Goal: Information Seeking & Learning: Learn about a topic

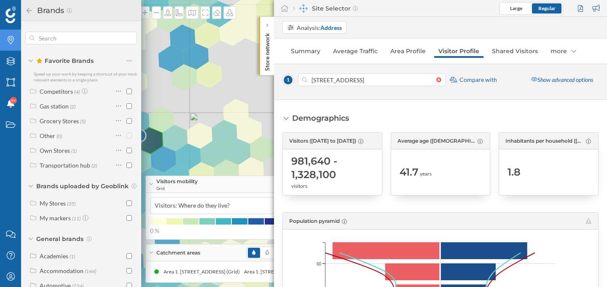
scroll to position [579, 0]
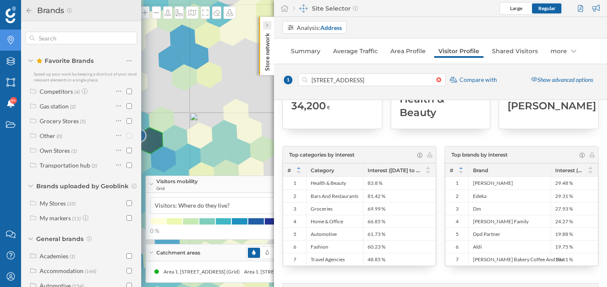
click at [267, 25] on icon at bounding box center [267, 26] width 2 height 4
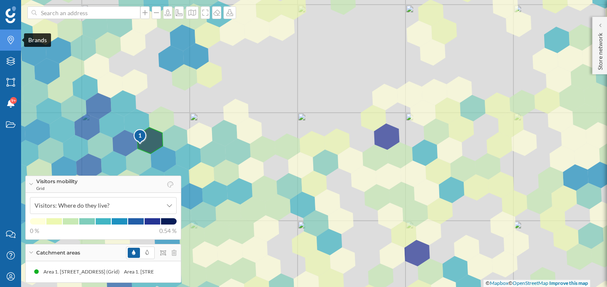
click at [11, 40] on icon "Brands" at bounding box center [10, 40] width 11 height 8
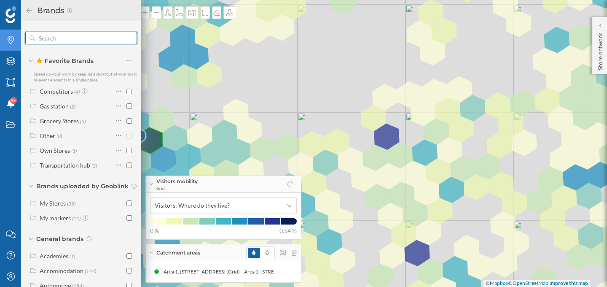
click at [44, 41] on input "text" at bounding box center [81, 38] width 93 height 17
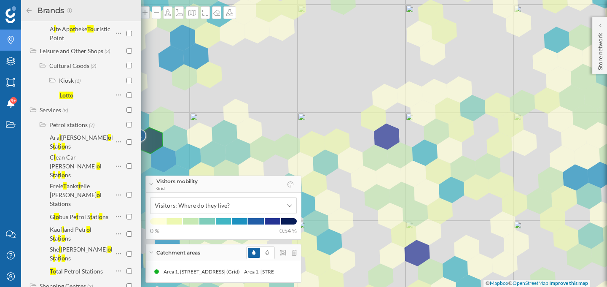
scroll to position [437, 0]
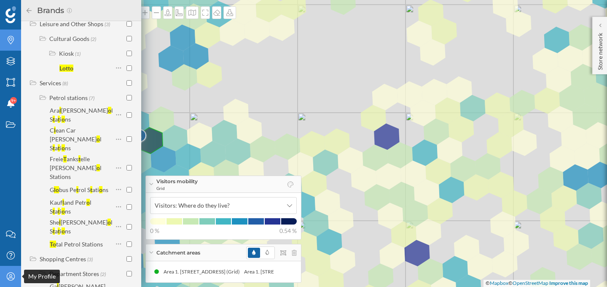
type input "lotto"
click at [5, 276] on icon "My Profile" at bounding box center [10, 276] width 11 height 8
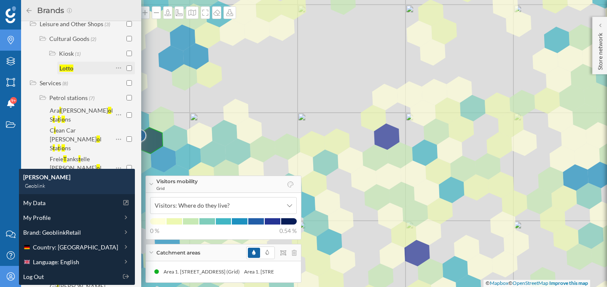
click at [121, 62] on div at bounding box center [120, 68] width 11 height 12
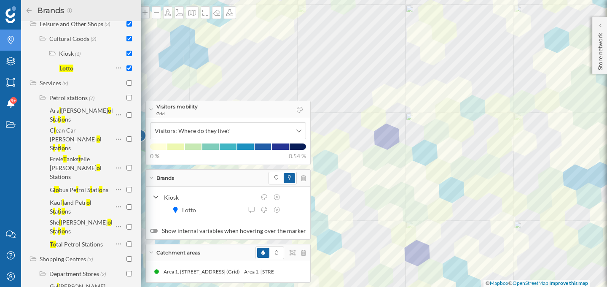
click at [27, 10] on icon at bounding box center [29, 10] width 5 height 5
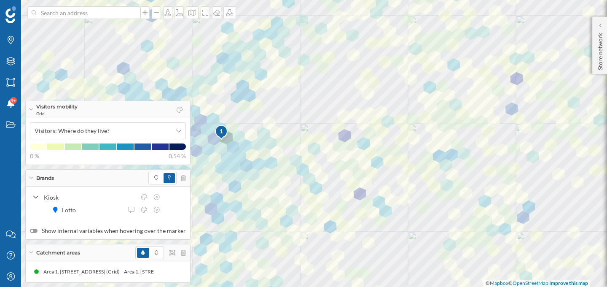
click at [33, 107] on div "Visitors mobility Grid" at bounding box center [108, 109] width 165 height 17
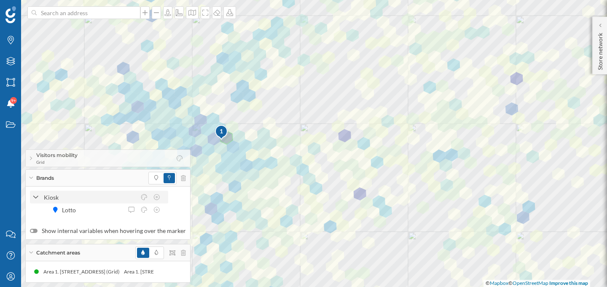
click at [36, 194] on icon at bounding box center [36, 198] width 6 height 8
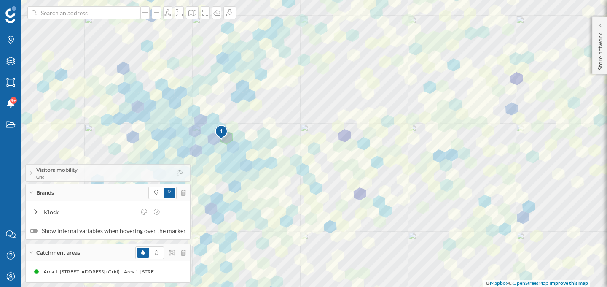
click at [31, 255] on div "Catchment areas" at bounding box center [108, 252] width 165 height 17
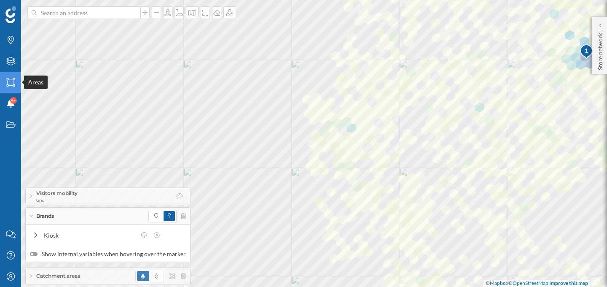
click at [8, 80] on icon at bounding box center [10, 82] width 8 height 8
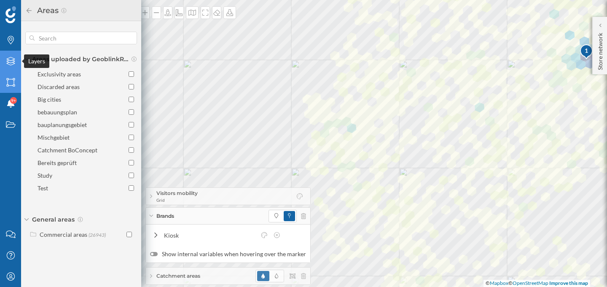
click at [11, 54] on div "Layers" at bounding box center [10, 61] width 21 height 21
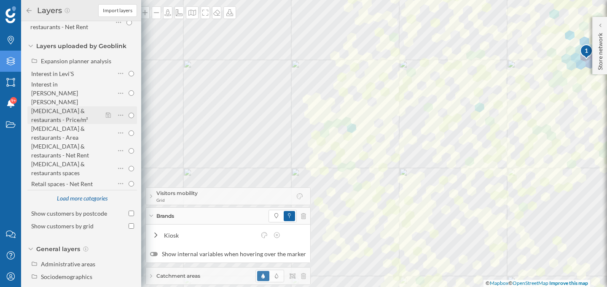
scroll to position [106, 0]
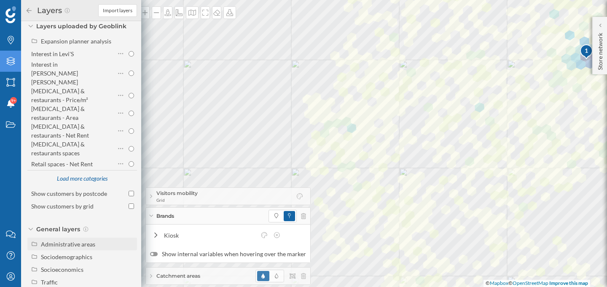
click at [58, 240] on div "Administrative areas" at bounding box center [68, 243] width 54 height 7
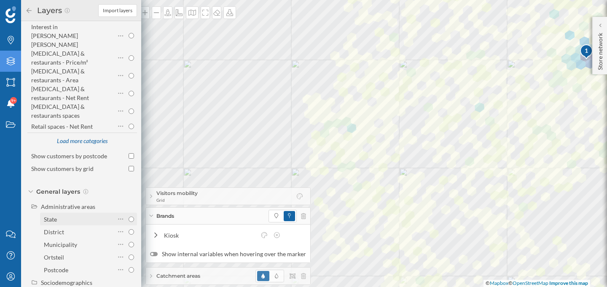
scroll to position [161, 0]
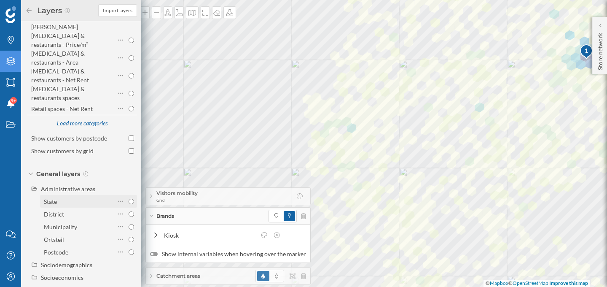
click at [89, 197] on div "State" at bounding box center [78, 201] width 69 height 9
click at [129, 199] on input "State" at bounding box center [131, 201] width 5 height 5
click at [89, 197] on div "State" at bounding box center [78, 201] width 69 height 9
click at [129, 199] on input "State" at bounding box center [131, 201] width 5 height 5
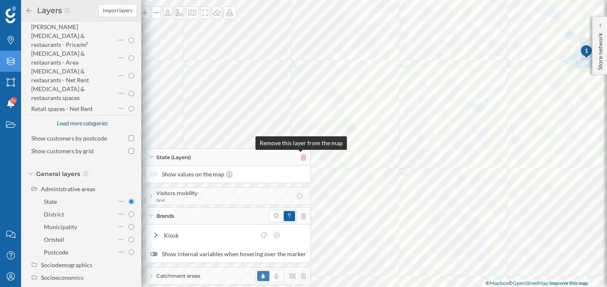
click at [301, 158] on icon at bounding box center [303, 157] width 5 height 6
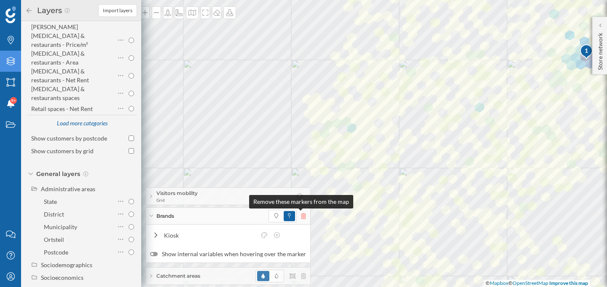
click at [302, 216] on icon at bounding box center [303, 216] width 5 height 6
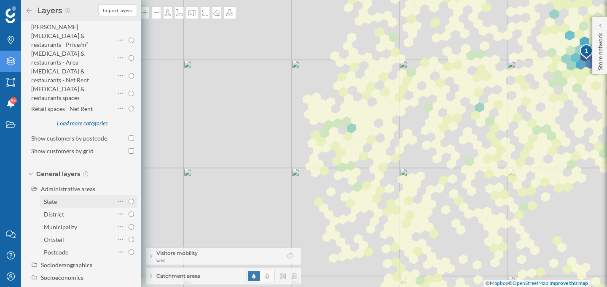
click at [129, 199] on input "State" at bounding box center [131, 201] width 5 height 5
radio input "true"
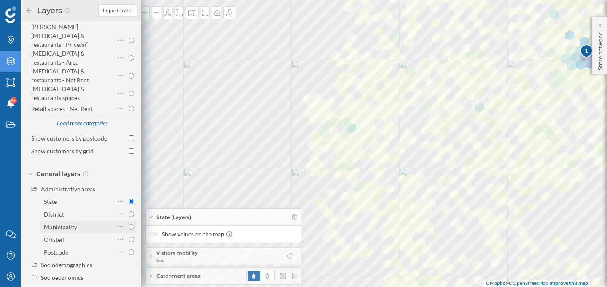
click at [129, 224] on input "Municipality" at bounding box center [131, 226] width 5 height 5
radio input "true"
click at [129, 211] on input "District" at bounding box center [131, 213] width 5 height 5
radio input "true"
click at [130, 224] on input "Municipality" at bounding box center [131, 226] width 5 height 5
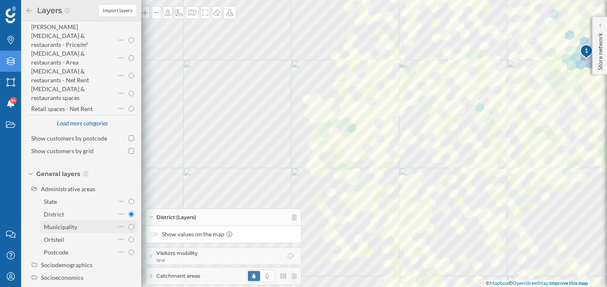
radio input "true"
click at [129, 199] on input "State" at bounding box center [131, 201] width 5 height 5
radio input "true"
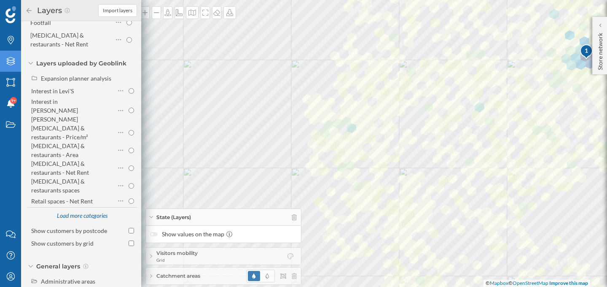
scroll to position [0, 0]
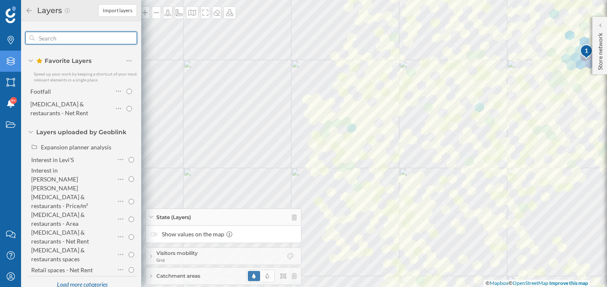
click at [80, 38] on input "text" at bounding box center [81, 38] width 93 height 17
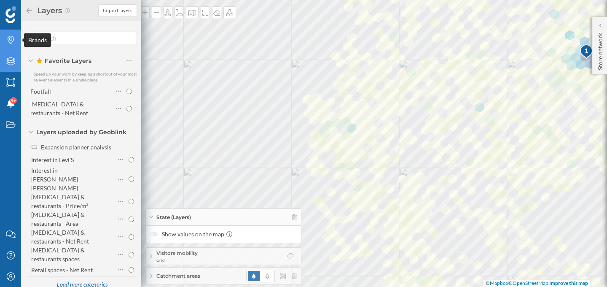
click at [15, 40] on icon "Brands" at bounding box center [10, 40] width 11 height 8
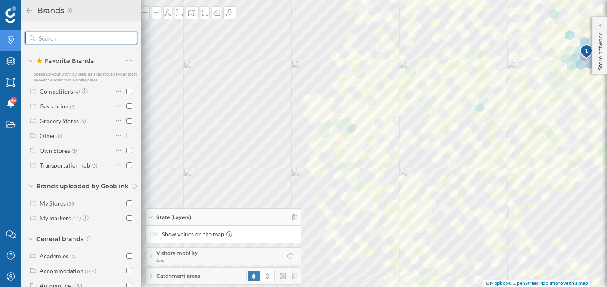
click at [53, 35] on input "text" at bounding box center [81, 38] width 93 height 17
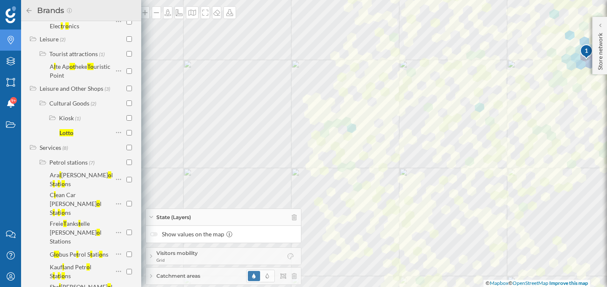
scroll to position [380, 0]
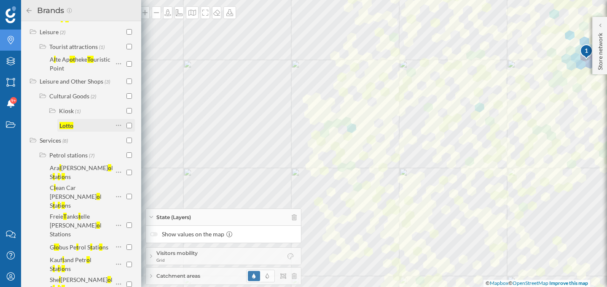
type input "lotto"
click at [93, 121] on div "Lotto" at bounding box center [86, 125] width 54 height 9
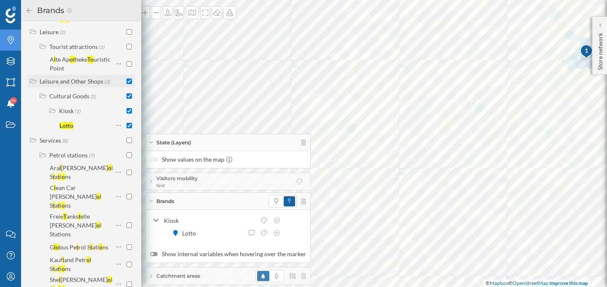
click at [129, 77] on div at bounding box center [129, 81] width 5 height 9
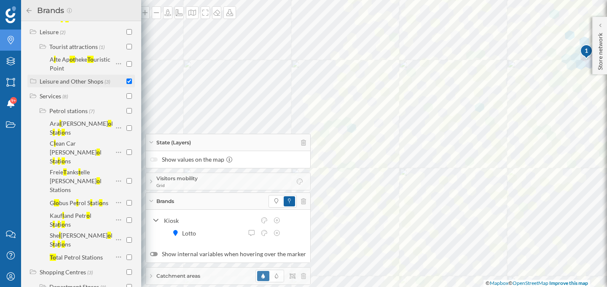
click at [89, 78] on div "Leisure and Other Shops" at bounding box center [72, 81] width 64 height 7
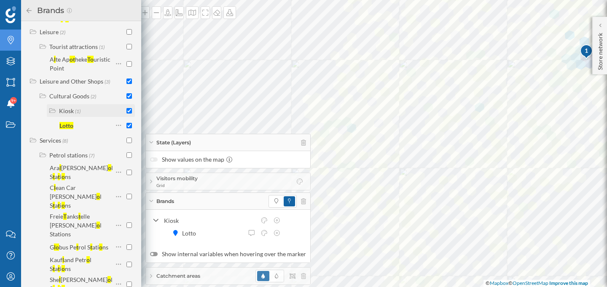
click at [129, 108] on input "checkbox" at bounding box center [129, 110] width 5 height 5
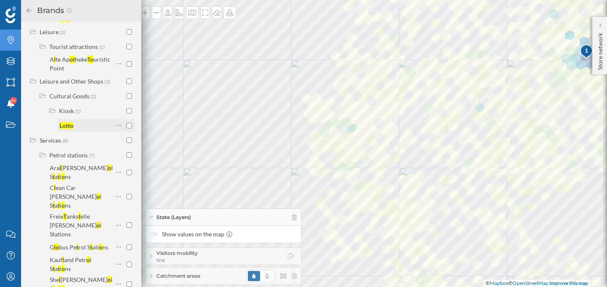
click at [129, 123] on input "checkbox" at bounding box center [129, 125] width 5 height 5
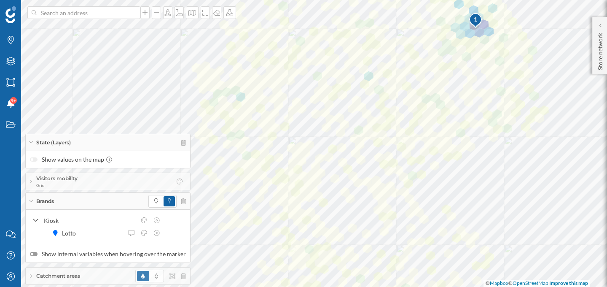
click at [183, 143] on div "State (Layers)" at bounding box center [108, 142] width 165 height 17
click at [181, 199] on icon at bounding box center [183, 201] width 5 height 6
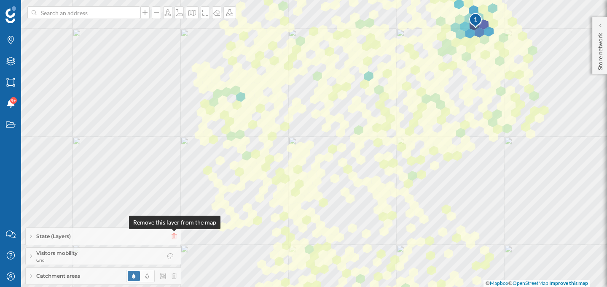
click at [176, 236] on icon at bounding box center [174, 236] width 5 height 6
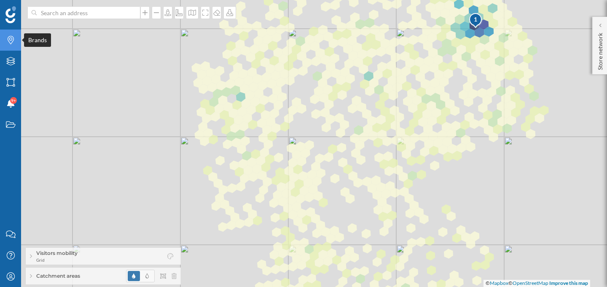
click at [6, 46] on div "Brands" at bounding box center [10, 40] width 21 height 21
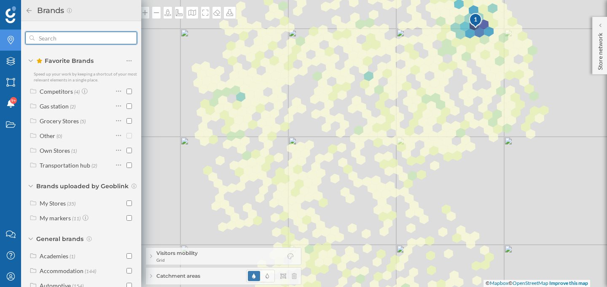
click at [72, 39] on input "text" at bounding box center [81, 38] width 93 height 17
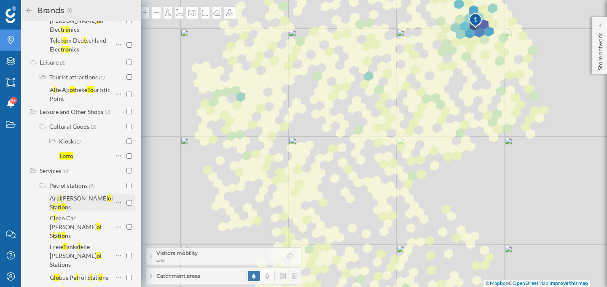
scroll to position [349, 0]
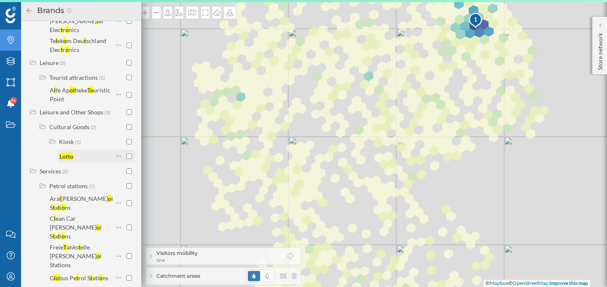
type input "lotto"
click at [127, 154] on input "checkbox" at bounding box center [129, 156] width 5 height 5
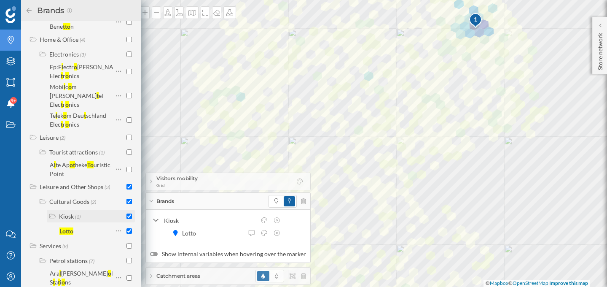
scroll to position [274, 0]
click at [128, 200] on input "checkbox" at bounding box center [129, 202] width 5 height 5
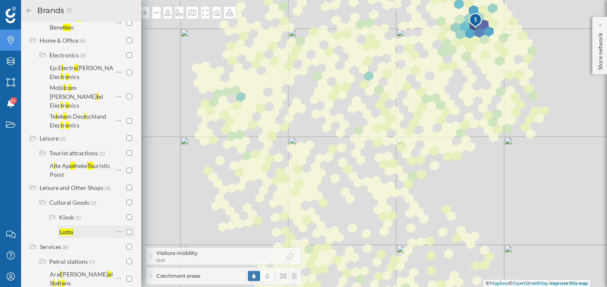
click at [127, 229] on input "checkbox" at bounding box center [129, 231] width 5 height 5
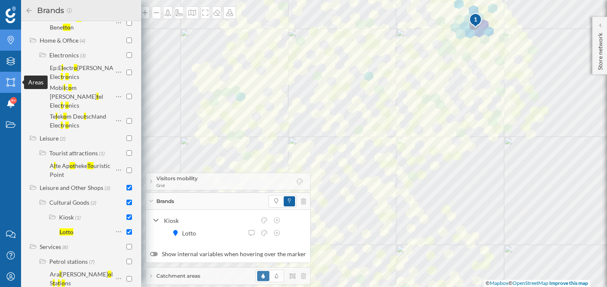
click at [11, 76] on div "Areas" at bounding box center [10, 82] width 21 height 21
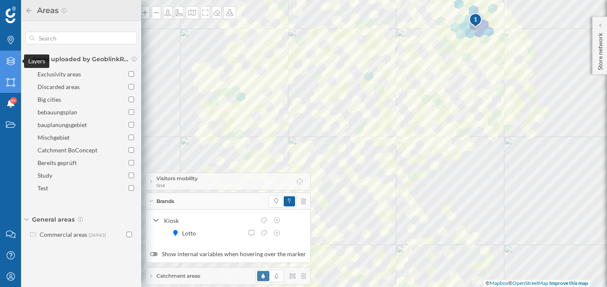
click at [11, 62] on icon at bounding box center [10, 61] width 8 height 8
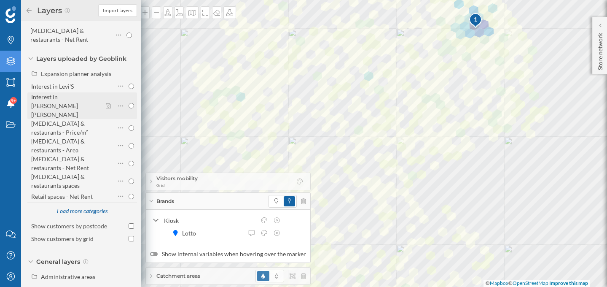
scroll to position [106, 0]
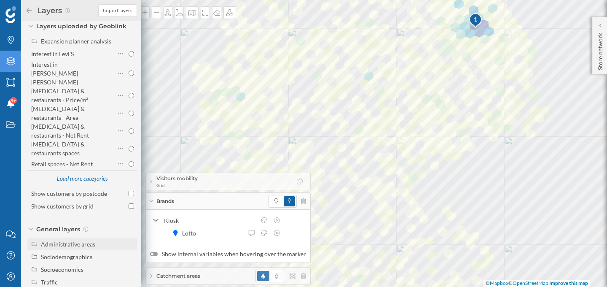
click at [64, 240] on div "Administrative areas" at bounding box center [68, 243] width 54 height 7
click at [76, 252] on div "State" at bounding box center [78, 256] width 69 height 9
click at [129, 254] on input "State" at bounding box center [131, 256] width 5 height 5
radio input "true"
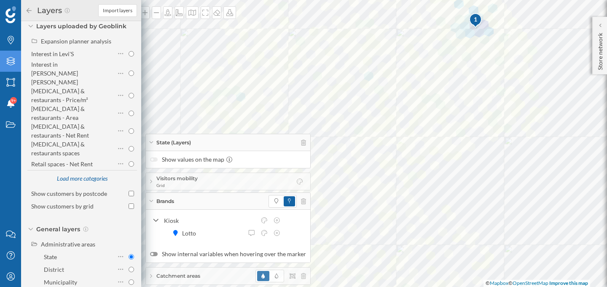
click at [152, 140] on div "State (Layers)" at bounding box center [228, 142] width 165 height 17
click at [151, 196] on div "Brands" at bounding box center [228, 201] width 165 height 17
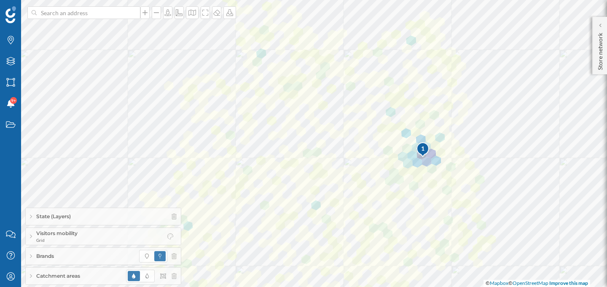
click at [75, 276] on span "Catchment areas" at bounding box center [58, 276] width 44 height 8
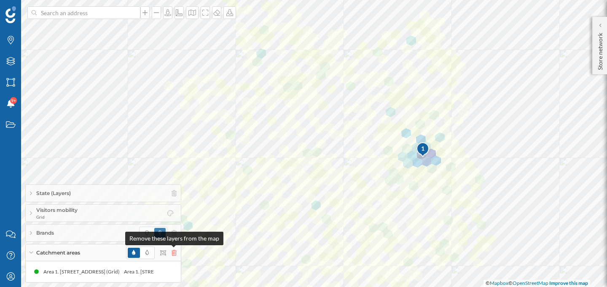
click at [174, 251] on icon at bounding box center [174, 253] width 5 height 6
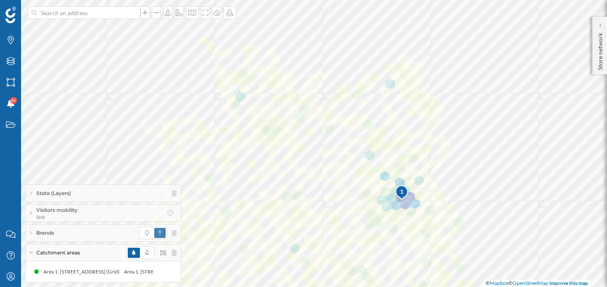
click at [26, 214] on div "Visitors mobility Grid" at bounding box center [103, 213] width 155 height 17
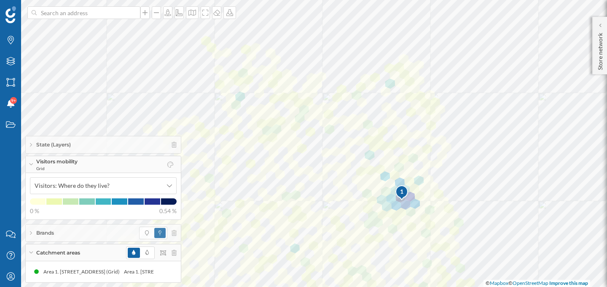
click at [26, 214] on div "Visitors: Where do they live? 0 % 0.54 %" at bounding box center [103, 196] width 155 height 46
click at [30, 162] on div "Visitors mobility Grid" at bounding box center [103, 164] width 155 height 17
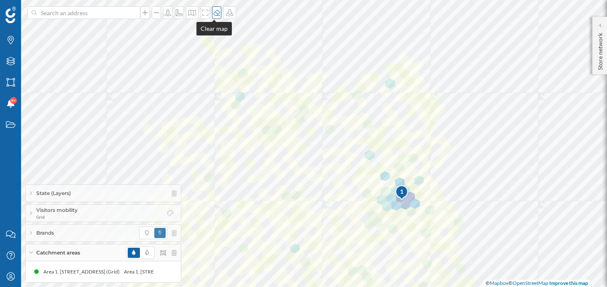
click at [215, 10] on icon at bounding box center [216, 13] width 7 height 6
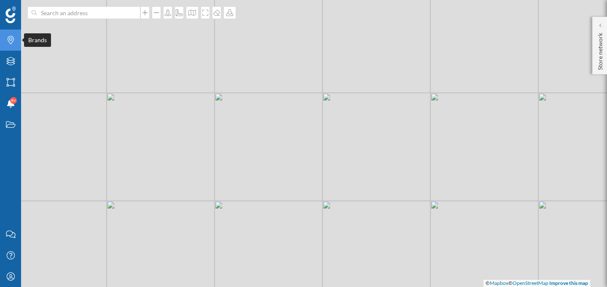
click at [14, 44] on icon "Brands" at bounding box center [10, 40] width 11 height 8
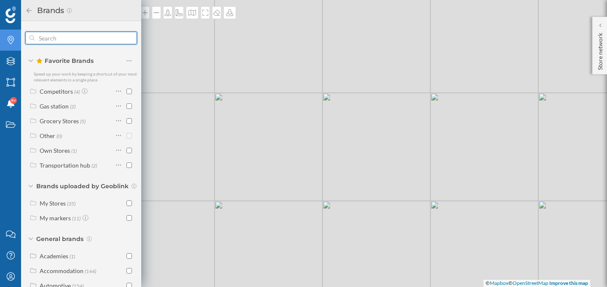
click at [71, 43] on input "text" at bounding box center [81, 38] width 93 height 17
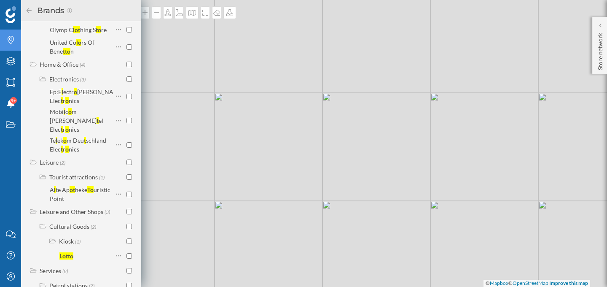
scroll to position [312, 0]
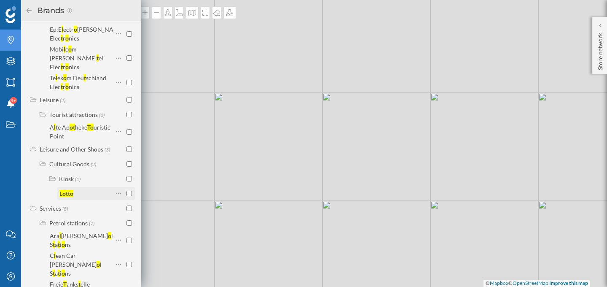
type input "lotto"
click at [127, 191] on input "checkbox" at bounding box center [129, 193] width 5 height 5
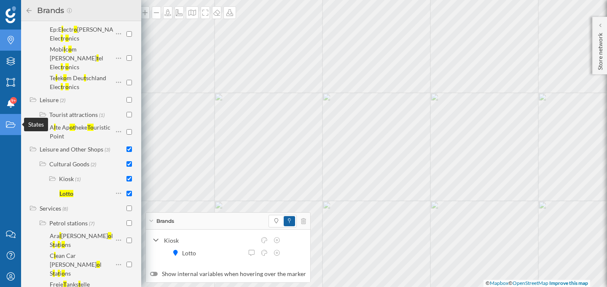
click at [14, 124] on icon "States" at bounding box center [10, 124] width 11 height 8
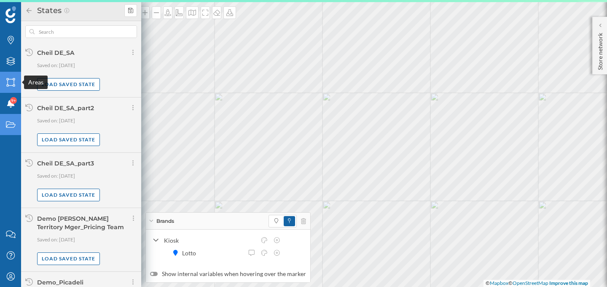
click at [13, 75] on div "Areas" at bounding box center [10, 82] width 21 height 21
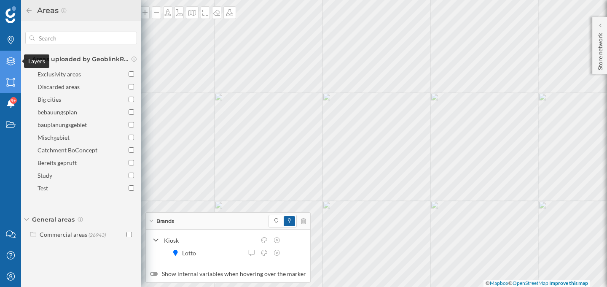
click at [14, 63] on icon at bounding box center [10, 61] width 8 height 8
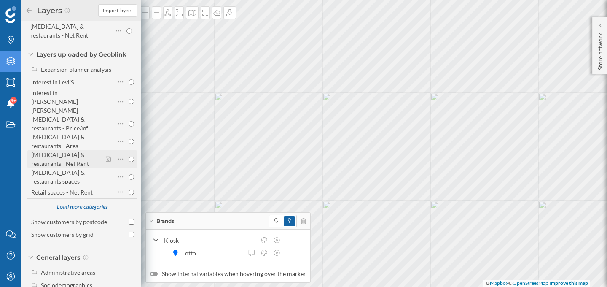
scroll to position [106, 0]
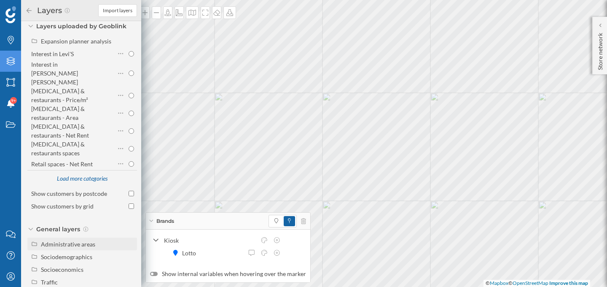
click at [72, 240] on div "Administrative areas" at bounding box center [68, 243] width 54 height 7
click at [121, 252] on icon at bounding box center [120, 256] width 5 height 8
click at [129, 254] on input "State" at bounding box center [131, 256] width 5 height 5
radio input "true"
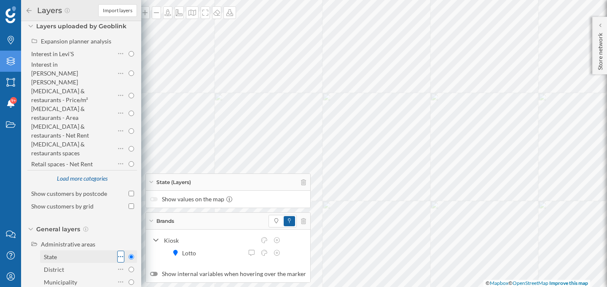
click at [121, 251] on div at bounding box center [120, 257] width 7 height 12
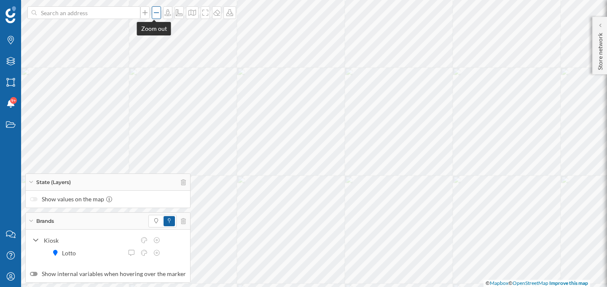
click at [154, 17] on div at bounding box center [156, 12] width 9 height 13
click at [13, 281] on div "My Profile" at bounding box center [10, 276] width 21 height 21
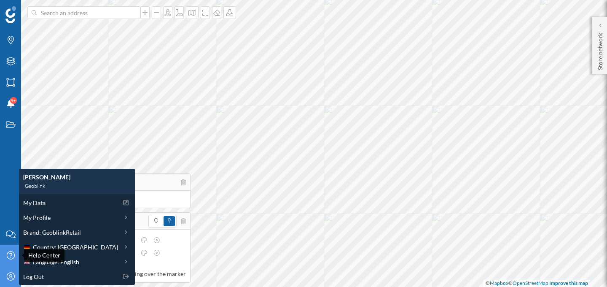
click at [3, 259] on div "Help Center" at bounding box center [10, 255] width 21 height 21
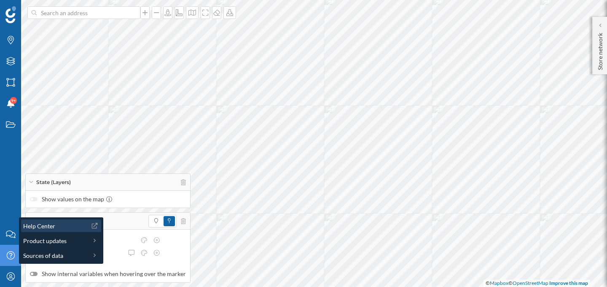
click at [45, 229] on span "Help Center" at bounding box center [39, 225] width 32 height 9
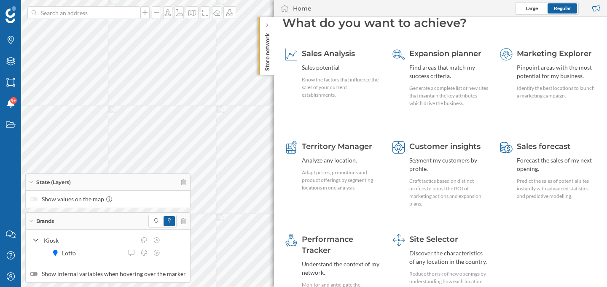
scroll to position [7, 0]
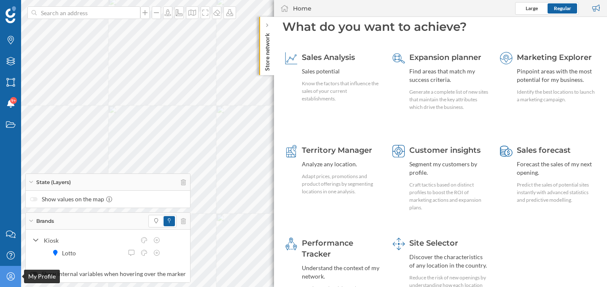
click at [11, 275] on icon "My Profile" at bounding box center [10, 276] width 11 height 8
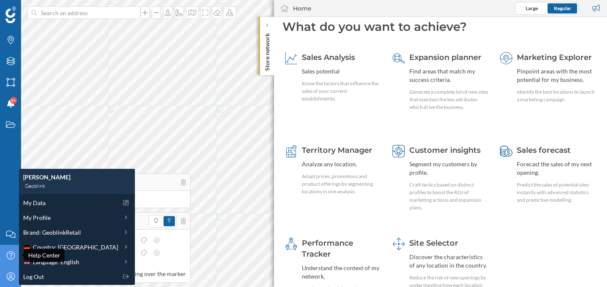
click at [11, 252] on icon "Help Center" at bounding box center [10, 255] width 11 height 8
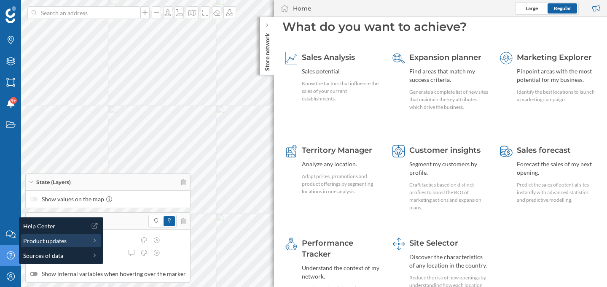
click at [45, 243] on span "Product updates" at bounding box center [44, 240] width 43 height 9
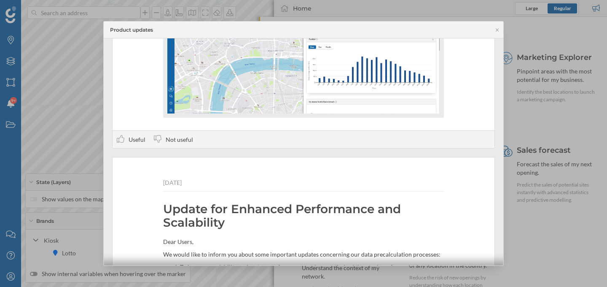
scroll to position [1923, 0]
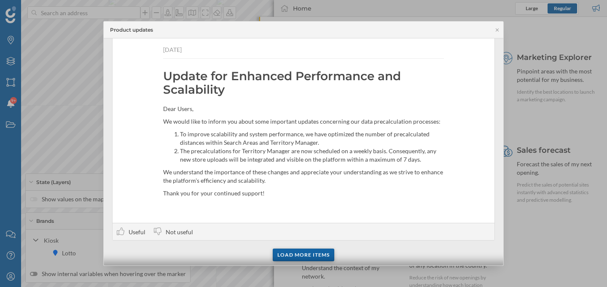
click at [290, 254] on div "Load more items" at bounding box center [304, 254] width 62 height 13
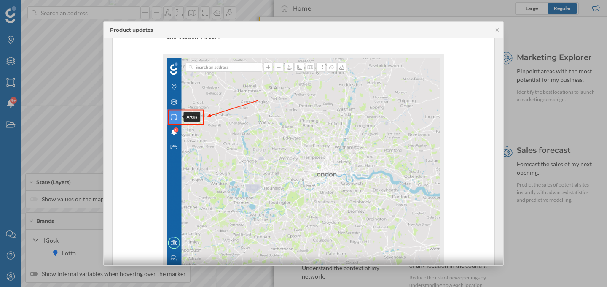
scroll to position [4370, 0]
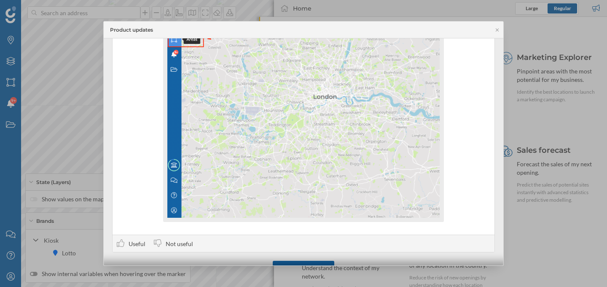
click at [295, 259] on div "16 Sep 2025 ✨ Verbesserungen bei den Besuchsmetriken Wir haben unseren Algorith…" at bounding box center [304, 151] width 400 height 227
click at [299, 260] on div "Load more items" at bounding box center [304, 266] width 62 height 13
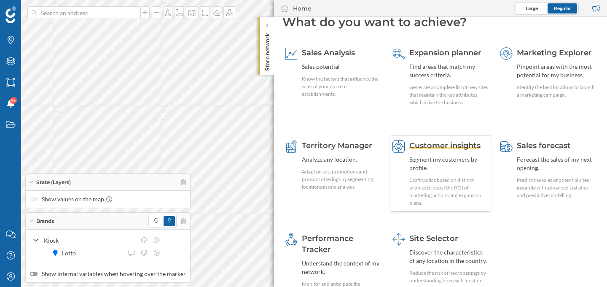
scroll to position [10, 0]
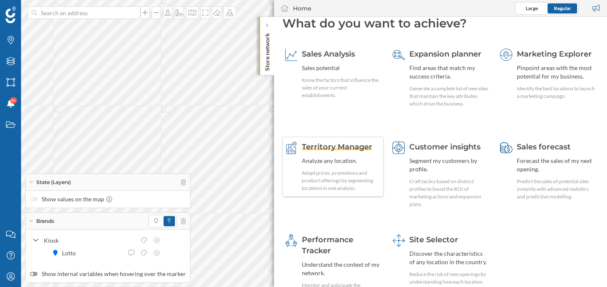
click at [360, 148] on span "Territory Manager" at bounding box center [337, 146] width 70 height 9
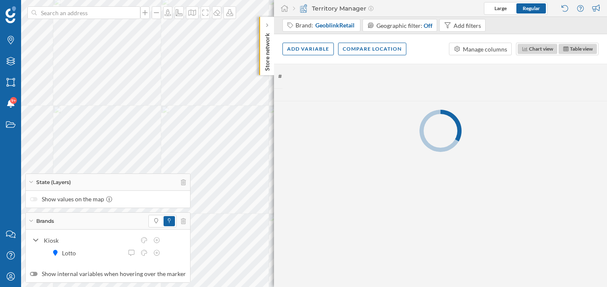
scroll to position [0, 0]
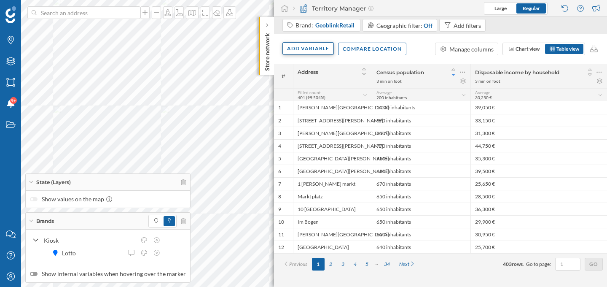
click at [309, 49] on div "Add variable" at bounding box center [308, 48] width 51 height 13
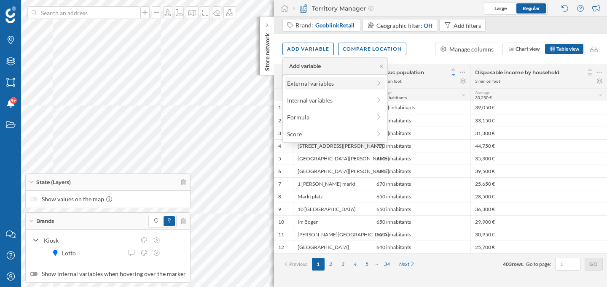
click at [307, 84] on div "External variables" at bounding box center [329, 83] width 84 height 9
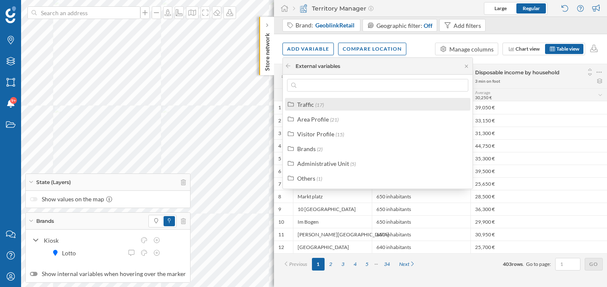
click at [320, 107] on span "(17)" at bounding box center [320, 105] width 8 height 6
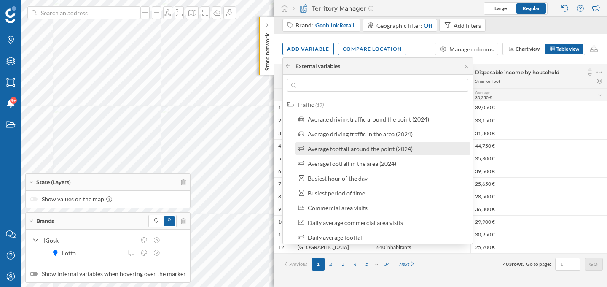
click at [346, 152] on div "Average footfall around the point (2024)" at bounding box center [360, 148] width 105 height 7
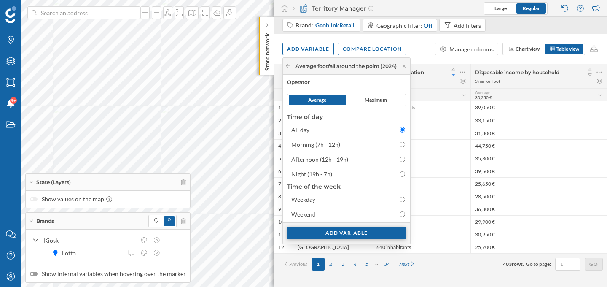
click at [343, 232] on div "Add variable" at bounding box center [346, 233] width 119 height 13
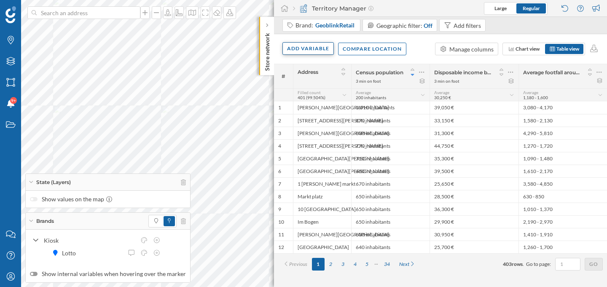
click at [311, 50] on div "Add variable" at bounding box center [308, 48] width 51 height 13
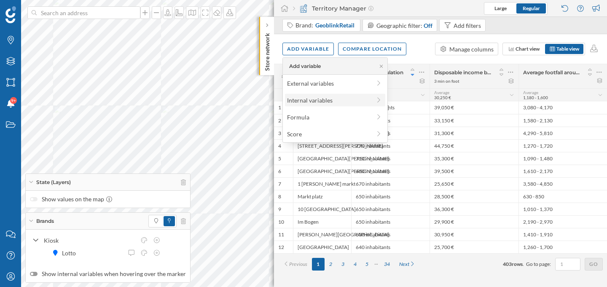
click at [305, 103] on div "Internal variables" at bounding box center [329, 100] width 84 height 9
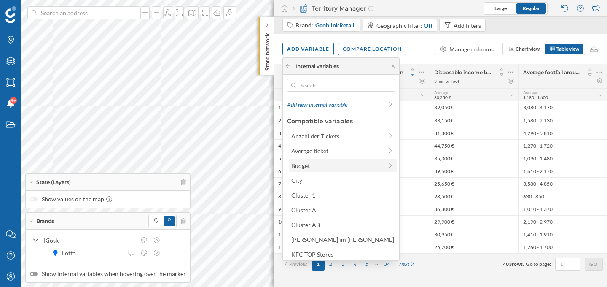
click at [316, 166] on div "Budget" at bounding box center [337, 165] width 92 height 9
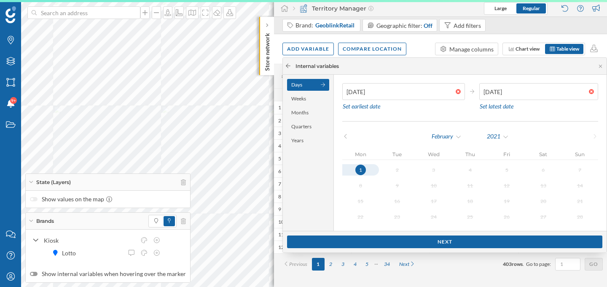
click at [287, 66] on icon at bounding box center [288, 65] width 6 height 5
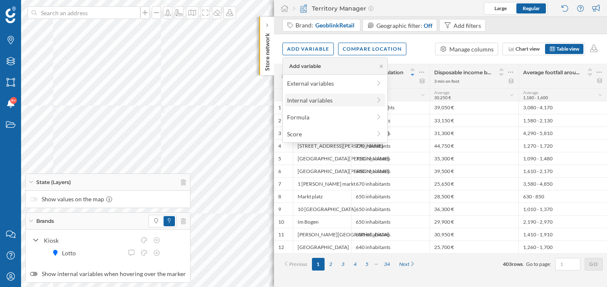
click at [303, 100] on div "Internal variables" at bounding box center [329, 100] width 84 height 9
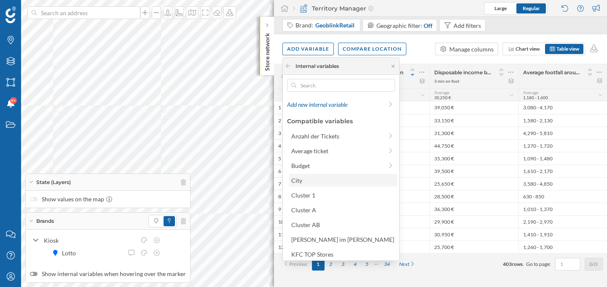
click at [312, 181] on div "City" at bounding box center [342, 180] width 103 height 9
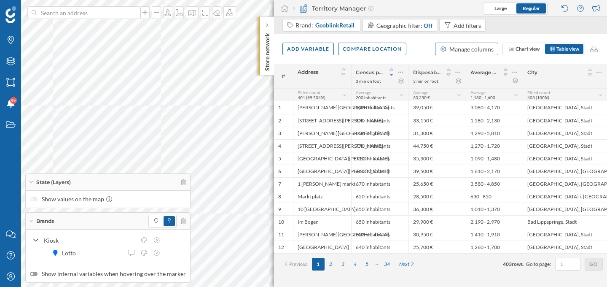
click at [468, 50] on div "Manage columns" at bounding box center [472, 49] width 44 height 9
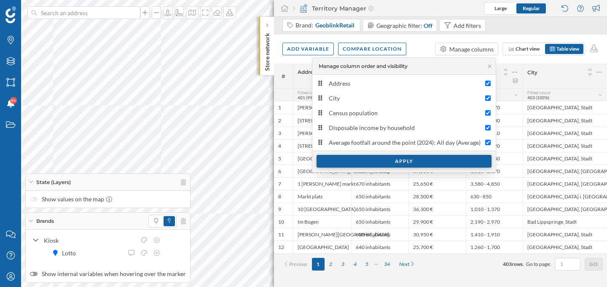
click at [383, 164] on div "Apply" at bounding box center [404, 161] width 175 height 13
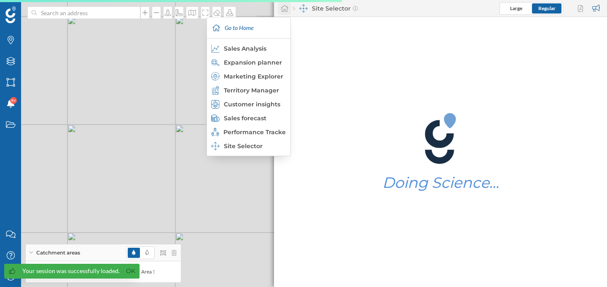
click at [285, 13] on div at bounding box center [284, 8] width 13 height 13
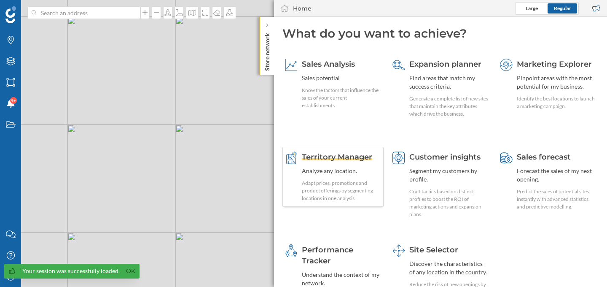
click at [347, 162] on div "Territory Manager Analyze any location. Adapt prices, promotions and product of…" at bounding box center [341, 176] width 79 height 51
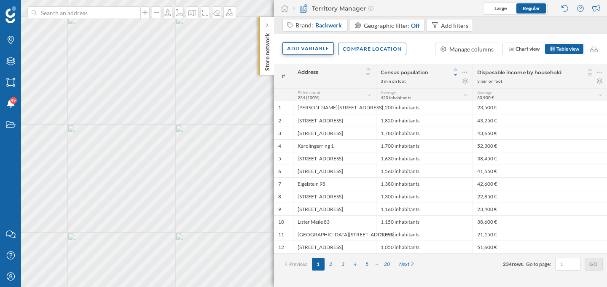
click at [317, 52] on div "Add variable" at bounding box center [308, 48] width 51 height 13
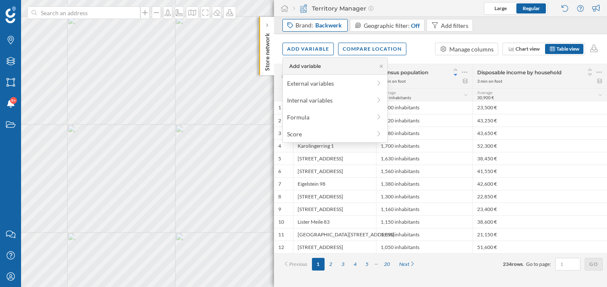
click at [321, 27] on span "Backwerk" at bounding box center [329, 25] width 27 height 8
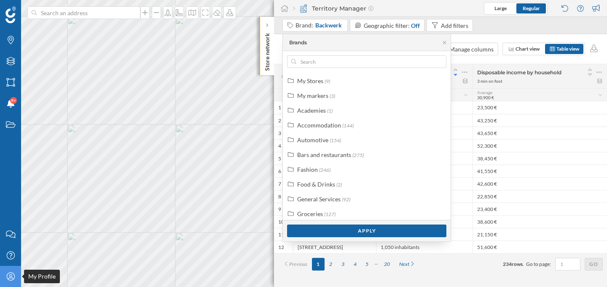
click at [16, 278] on icon "My Profile" at bounding box center [10, 276] width 11 height 8
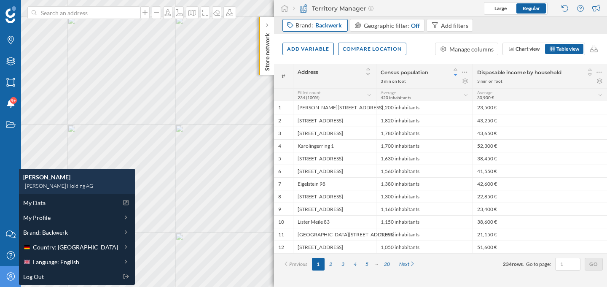
click at [299, 25] on div "Brand: Backwerk" at bounding box center [320, 25] width 48 height 8
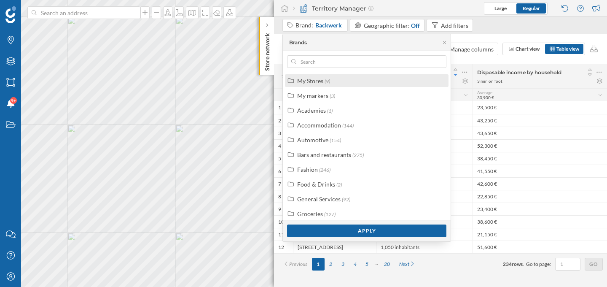
click at [338, 81] on div "My Stores (9)" at bounding box center [370, 80] width 146 height 9
click at [342, 79] on div "My Stores (9)" at bounding box center [370, 80] width 146 height 9
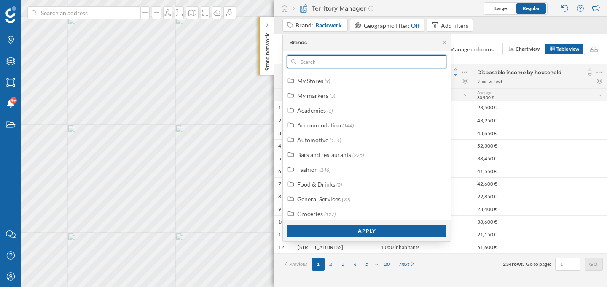
click at [335, 63] on input "text" at bounding box center [367, 61] width 141 height 13
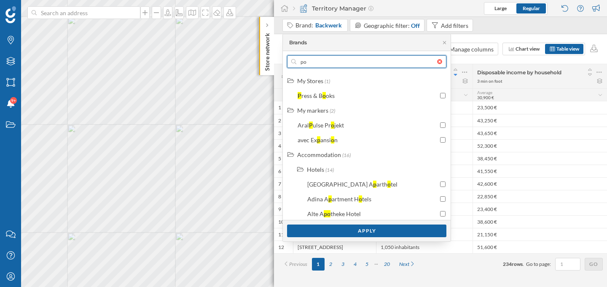
type input "p"
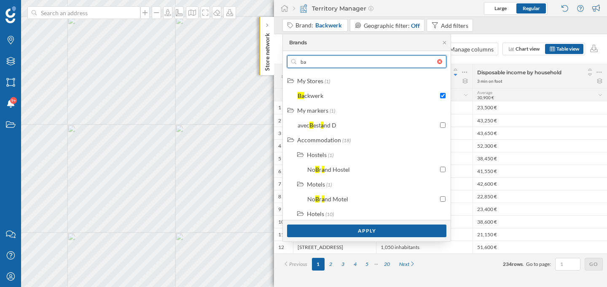
type input "b"
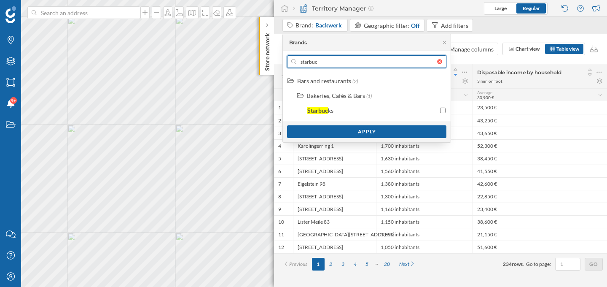
type input "starbuck"
click at [340, 62] on input "starbuck" at bounding box center [367, 61] width 141 height 13
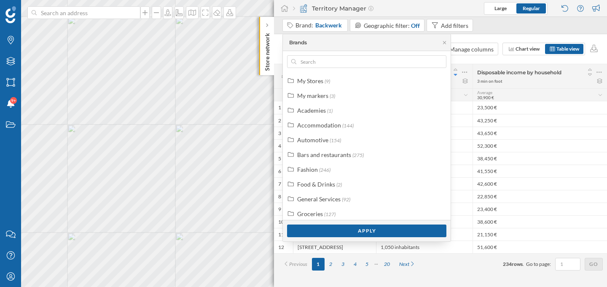
click at [343, 46] on div "Brands" at bounding box center [367, 42] width 168 height 17
click at [329, 29] on span "Backwerk" at bounding box center [329, 25] width 27 height 8
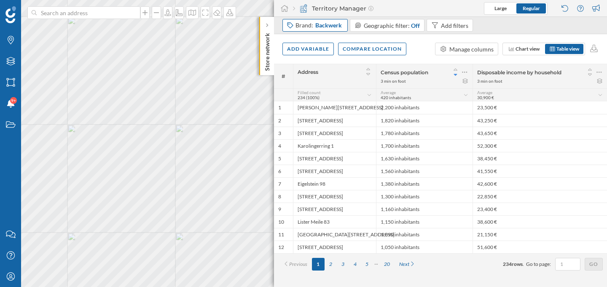
click at [329, 29] on span "Backwerk" at bounding box center [329, 25] width 27 height 8
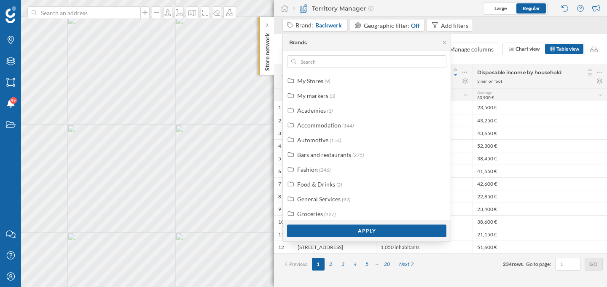
click at [387, 1] on div "Territory Manager Large Regular" at bounding box center [440, 8] width 333 height 17
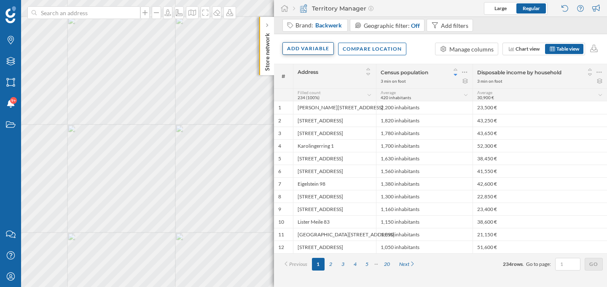
click at [324, 52] on div "Add variable" at bounding box center [308, 48] width 51 height 13
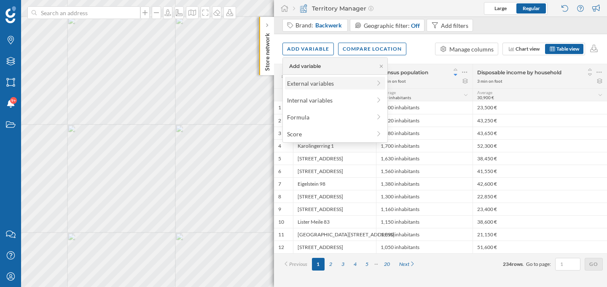
click at [321, 79] on div "External variables" at bounding box center [329, 83] width 84 height 9
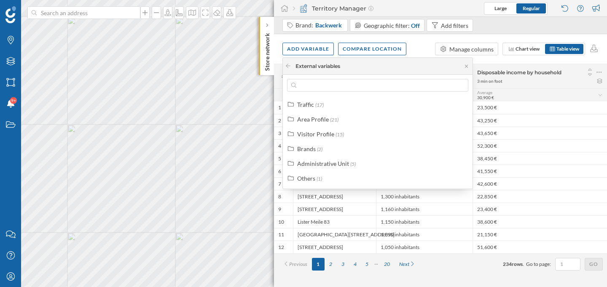
click at [343, 38] on div "Add variable Compare location Manage columns Chart view Table view" at bounding box center [440, 49] width 333 height 30
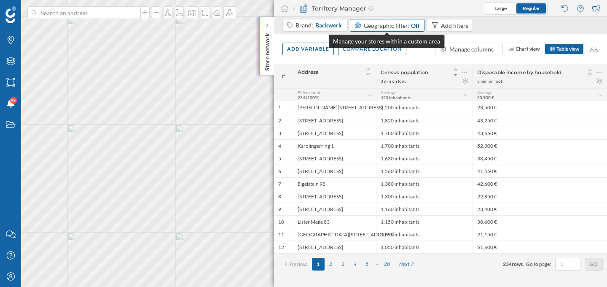
click at [370, 30] on div "Geographic filter: Off" at bounding box center [387, 25] width 75 height 13
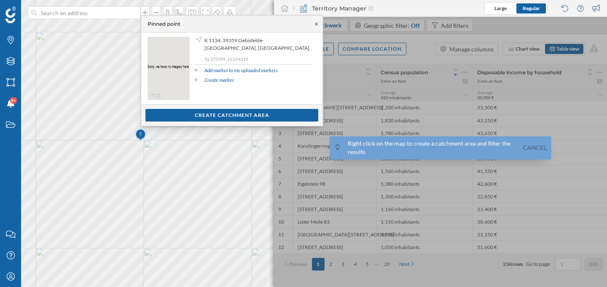
click at [316, 23] on icon at bounding box center [316, 24] width 6 height 5
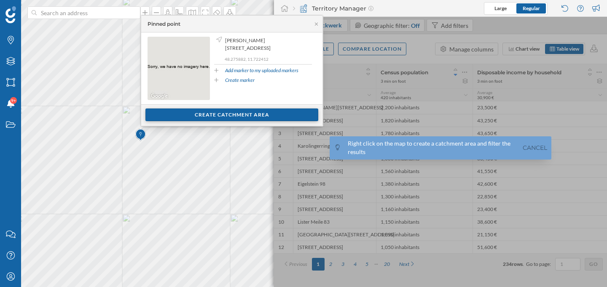
click at [215, 116] on div "Create catchment area" at bounding box center [232, 114] width 173 height 13
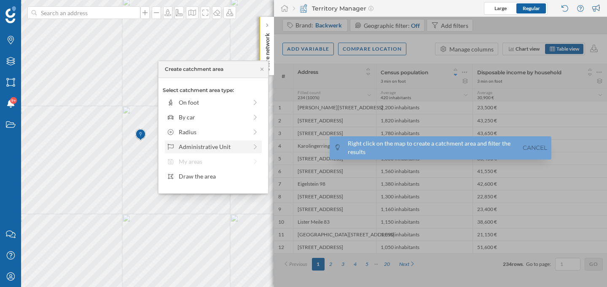
click at [200, 149] on div "Administrative Unit" at bounding box center [213, 146] width 69 height 9
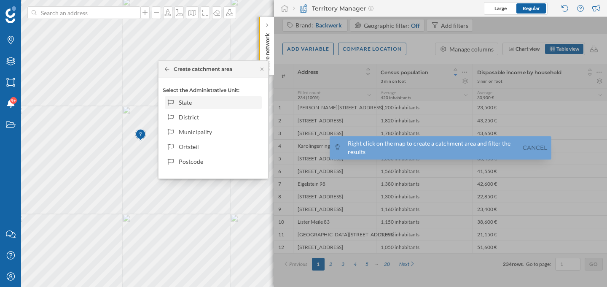
click at [197, 103] on div "State" at bounding box center [219, 102] width 81 height 9
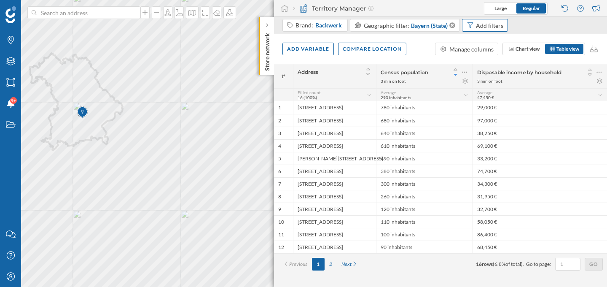
click at [477, 23] on div "Add filters" at bounding box center [489, 25] width 27 height 9
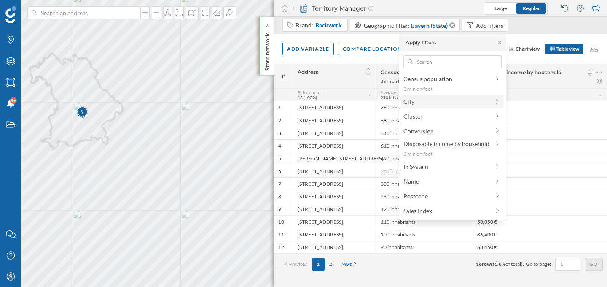
click at [448, 104] on span "City" at bounding box center [447, 101] width 86 height 9
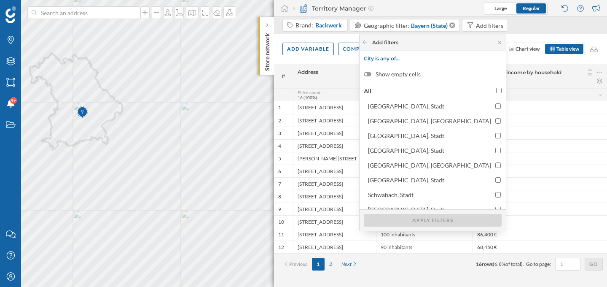
scroll to position [8, 0]
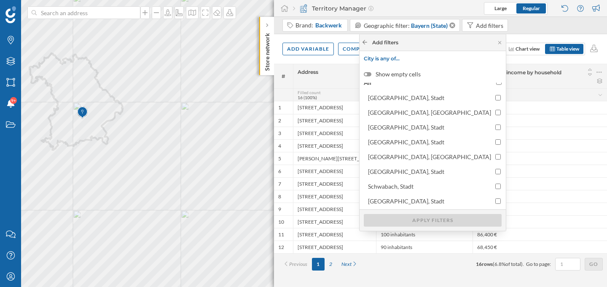
click at [368, 42] on icon at bounding box center [365, 42] width 6 height 5
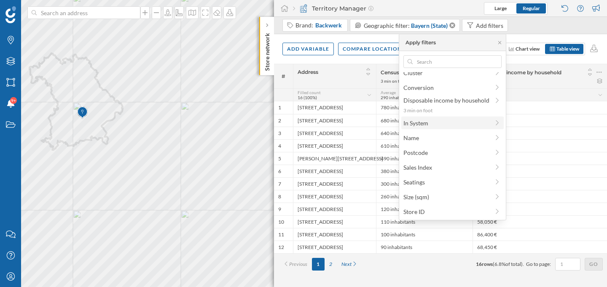
scroll to position [0, 0]
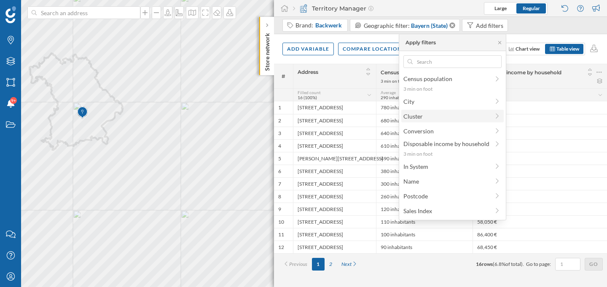
click at [444, 116] on span "Cluster" at bounding box center [447, 116] width 86 height 9
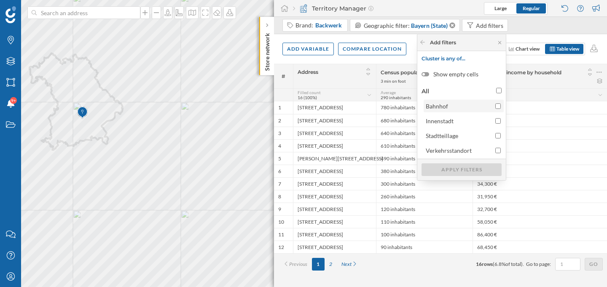
click at [468, 108] on span "Bahnhof" at bounding box center [458, 106] width 65 height 9
click at [496, 108] on input "Bahnhof" at bounding box center [498, 105] width 5 height 5
checkbox input "true"
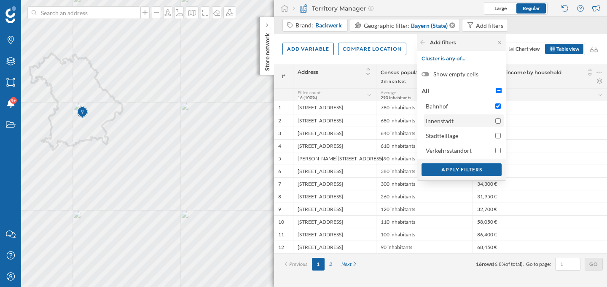
click at [465, 118] on span "Innenstadt" at bounding box center [458, 120] width 65 height 9
click at [496, 118] on input "Innenstadt" at bounding box center [498, 120] width 5 height 5
checkbox input "true"
click at [468, 107] on span "Bahnhof" at bounding box center [458, 106] width 65 height 9
click at [496, 107] on input "Bahnhof" at bounding box center [498, 105] width 5 height 5
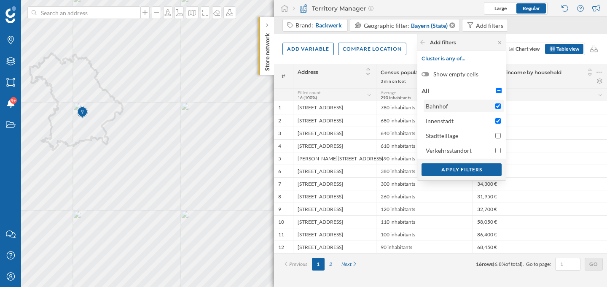
checkbox input "false"
click at [461, 169] on div "Apply filters" at bounding box center [462, 169] width 80 height 13
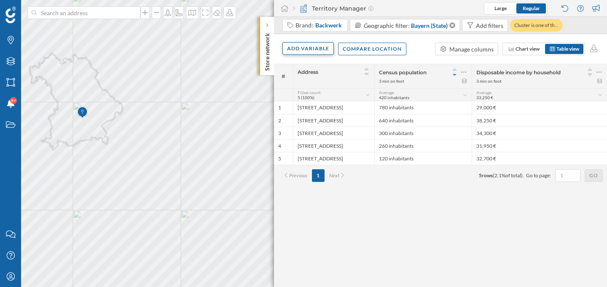
click at [308, 54] on div "Add variable" at bounding box center [308, 48] width 51 height 13
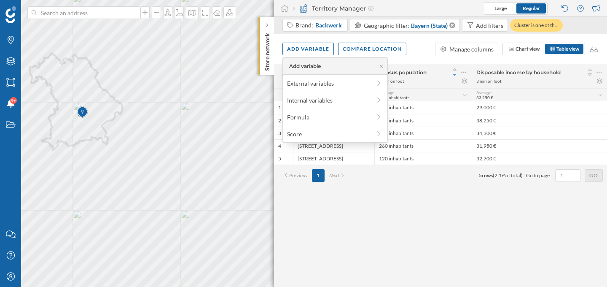
click at [391, 206] on div "# Address Census population 3 min on foot Disposable income by household 3 min …" at bounding box center [440, 175] width 333 height 223
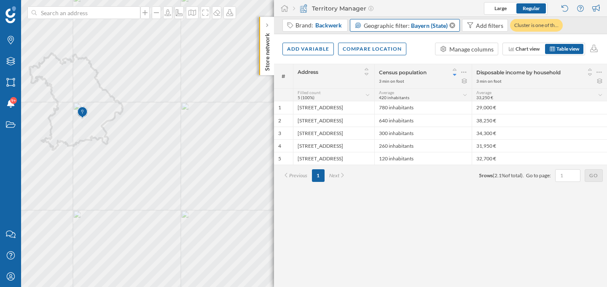
click at [386, 27] on span "Geographic filter:" at bounding box center [387, 25] width 46 height 7
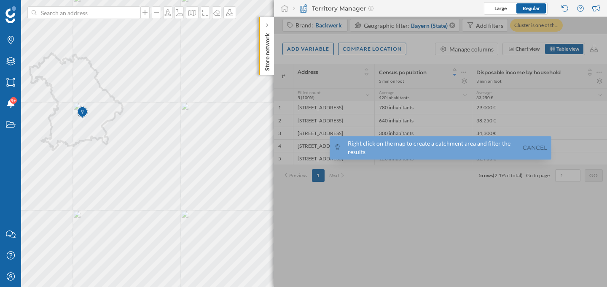
click at [404, 8] on div "Territory Manager Large Regular" at bounding box center [440, 8] width 333 height 17
click at [530, 146] on link "Cancel" at bounding box center [535, 148] width 29 height 10
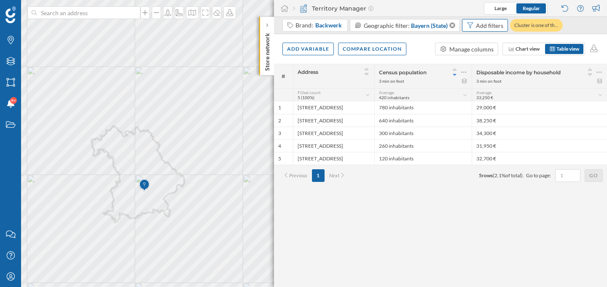
click at [480, 26] on div "Add filters" at bounding box center [489, 25] width 27 height 9
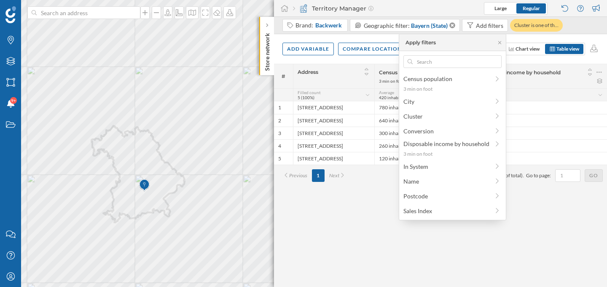
click at [387, 78] on div "3 min on foot" at bounding box center [391, 81] width 25 height 6
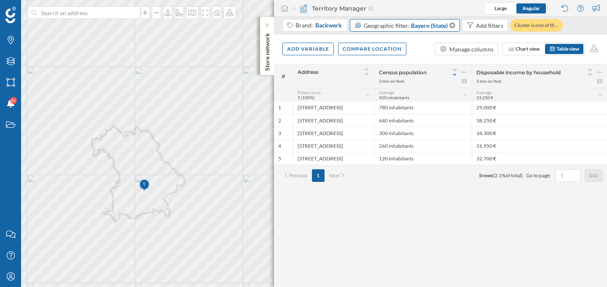
click at [403, 25] on span "Geographic filter:" at bounding box center [387, 25] width 46 height 7
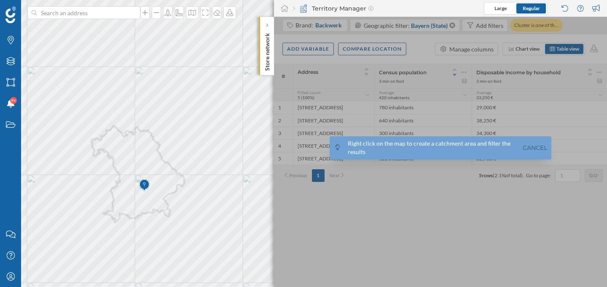
click at [438, 38] on div at bounding box center [440, 152] width 333 height 270
click at [529, 149] on link "Cancel" at bounding box center [535, 148] width 29 height 10
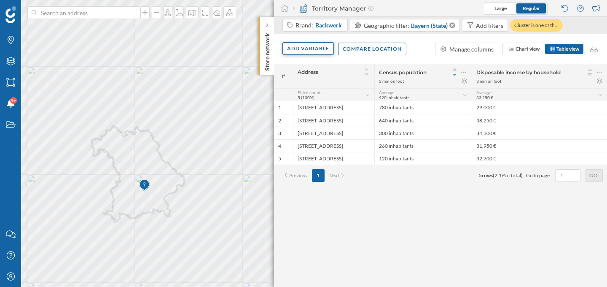
click at [323, 47] on div "Add variable" at bounding box center [308, 48] width 51 height 13
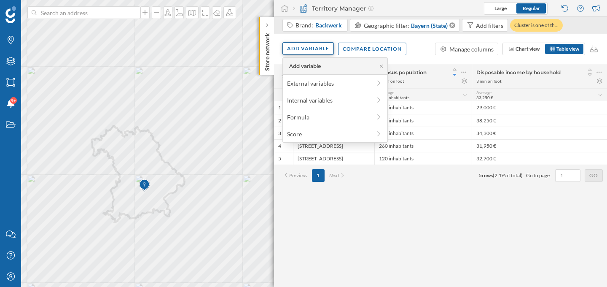
click at [324, 46] on div "Add variable" at bounding box center [308, 48] width 51 height 13
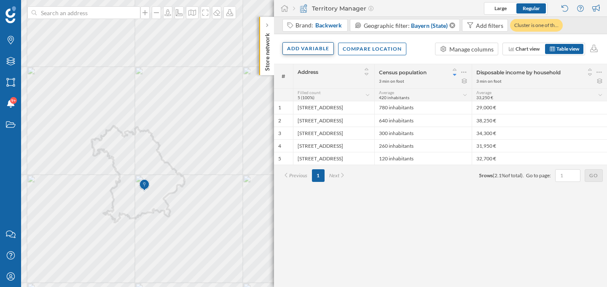
click at [324, 46] on div "Add variable" at bounding box center [308, 48] width 51 height 13
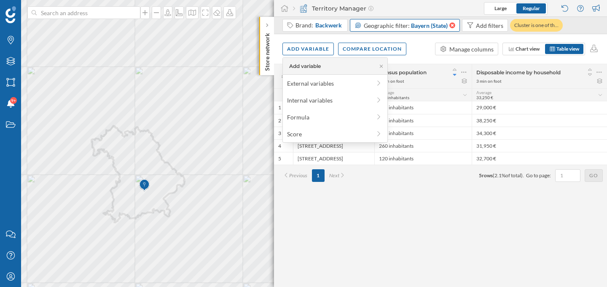
click at [450, 24] on icon at bounding box center [451, 25] width 7 height 6
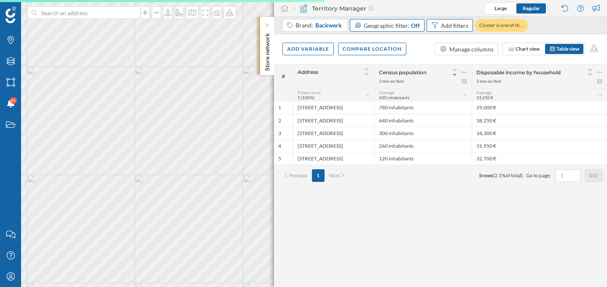
click at [449, 27] on div "Add filters" at bounding box center [454, 25] width 27 height 9
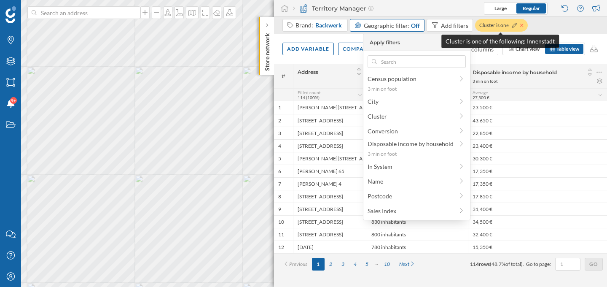
click at [521, 26] on icon at bounding box center [522, 25] width 3 height 5
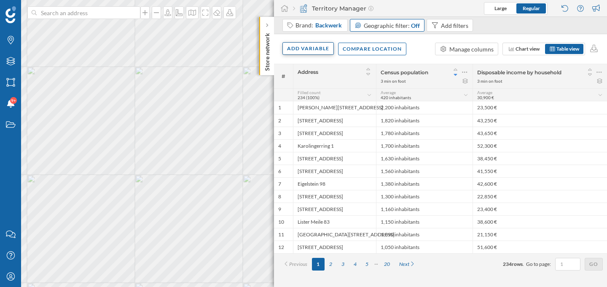
click at [315, 49] on div "Add variable" at bounding box center [308, 48] width 51 height 13
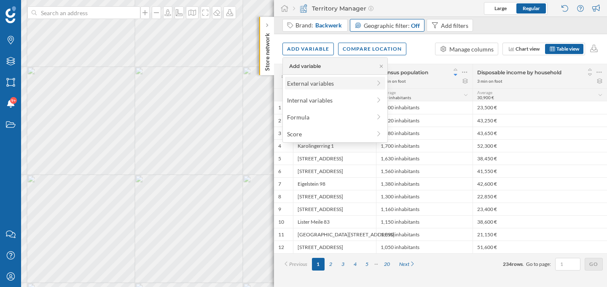
click at [329, 81] on div "External variables" at bounding box center [329, 83] width 84 height 9
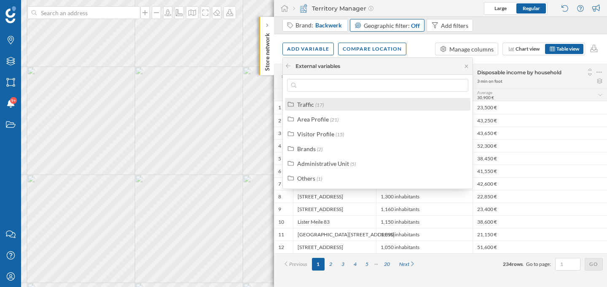
click at [383, 104] on div "Traffic (17)" at bounding box center [381, 104] width 168 height 9
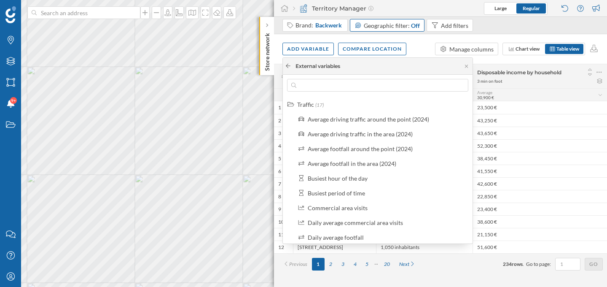
click at [288, 65] on icon at bounding box center [288, 65] width 6 height 5
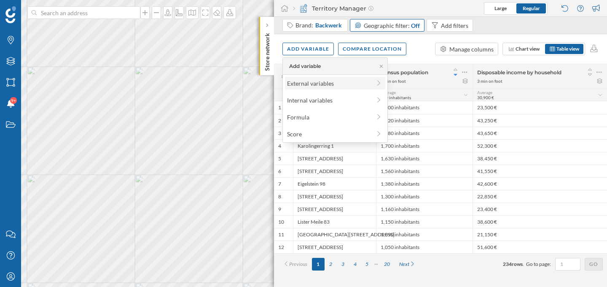
click at [334, 86] on div "External variables" at bounding box center [329, 83] width 84 height 9
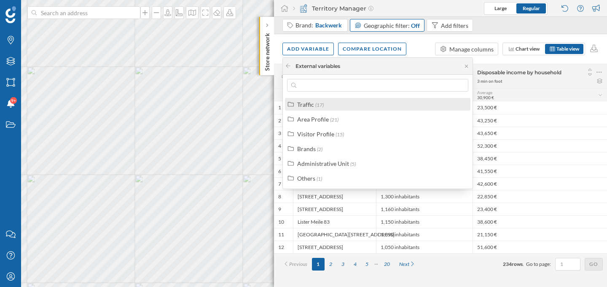
click at [440, 105] on div "Traffic (17)" at bounding box center [381, 104] width 168 height 9
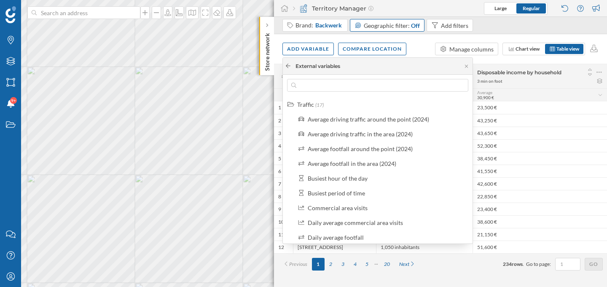
click at [285, 65] on icon at bounding box center [288, 65] width 6 height 5
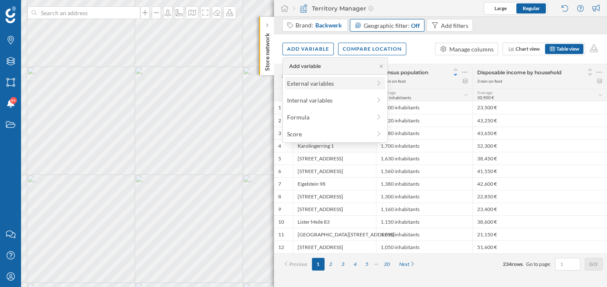
click at [308, 84] on div "External variables" at bounding box center [329, 83] width 84 height 9
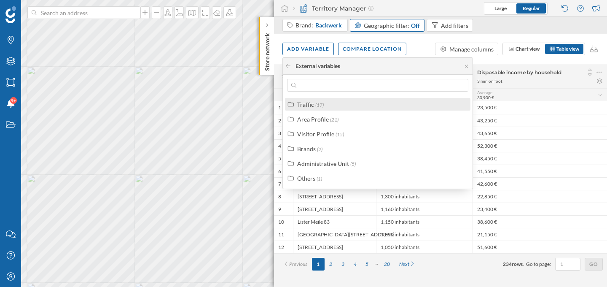
click at [394, 110] on div "Traffic (17)" at bounding box center [378, 104] width 186 height 13
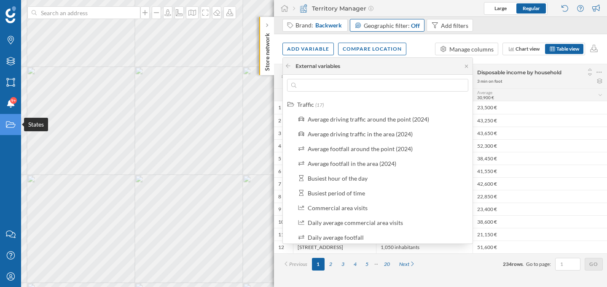
click at [11, 122] on icon "States" at bounding box center [10, 124] width 11 height 8
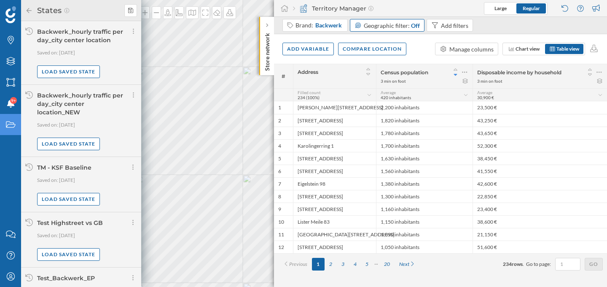
click at [28, 9] on icon at bounding box center [29, 10] width 5 height 5
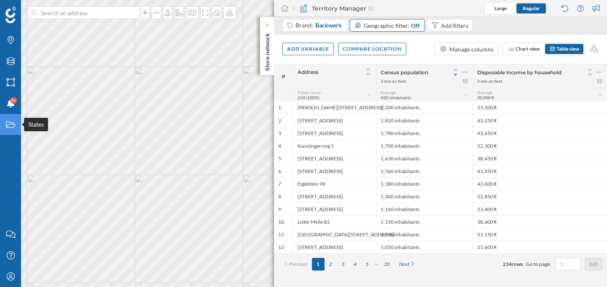
click at [8, 130] on div "States" at bounding box center [10, 124] width 21 height 21
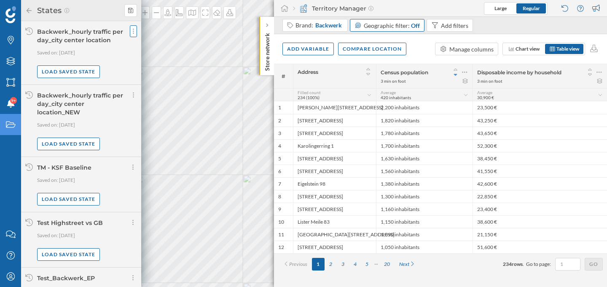
click at [133, 34] on div at bounding box center [133, 31] width 7 height 12
click at [317, 55] on div "Add variable" at bounding box center [308, 48] width 51 height 13
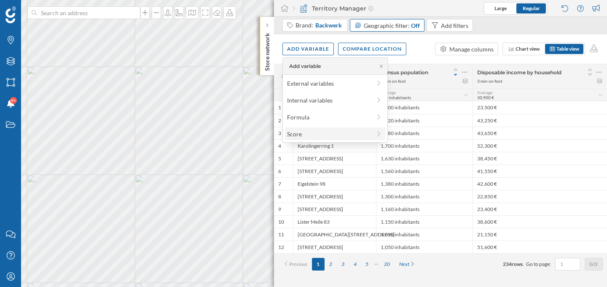
click at [308, 134] on div "Score" at bounding box center [329, 133] width 84 height 9
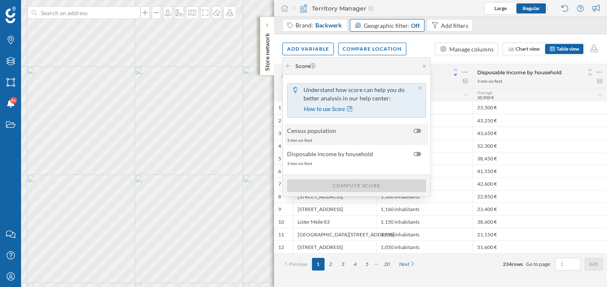
click at [414, 129] on div at bounding box center [418, 131] width 8 height 4
click at [0, 0] on input "checkbox" at bounding box center [0, 0] width 0 height 0
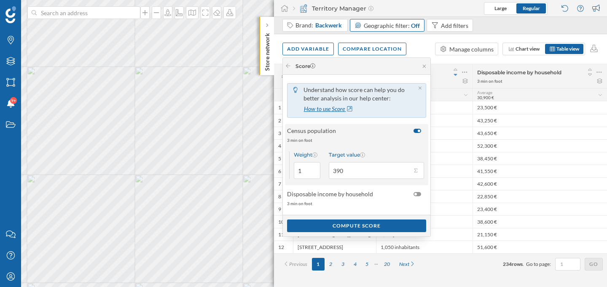
click at [350, 110] on div "How to use Score" at bounding box center [329, 108] width 51 height 13
click at [472, 62] on div "Add variable Compare location Manage columns Chart view Table view" at bounding box center [440, 49] width 333 height 30
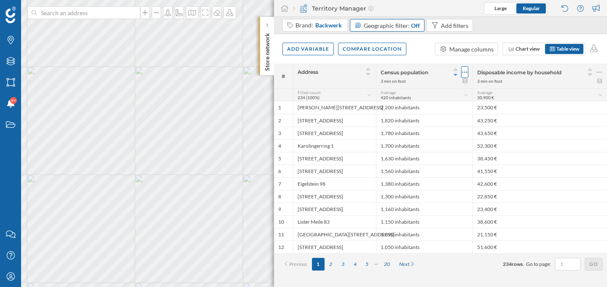
click at [467, 71] on icon at bounding box center [464, 72] width 5 height 8
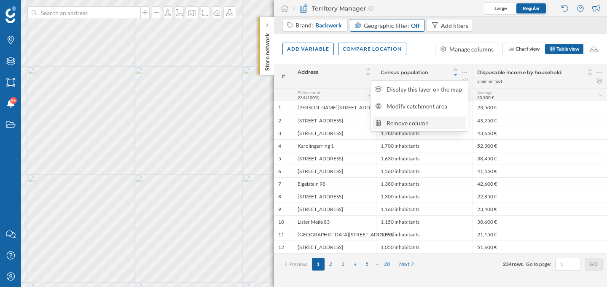
click at [446, 117] on div "Remove column" at bounding box center [419, 122] width 93 height 13
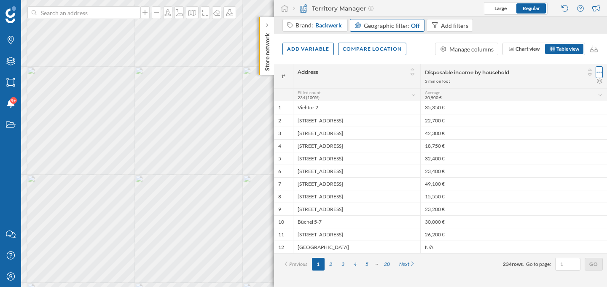
click at [599, 70] on icon at bounding box center [599, 72] width 5 height 8
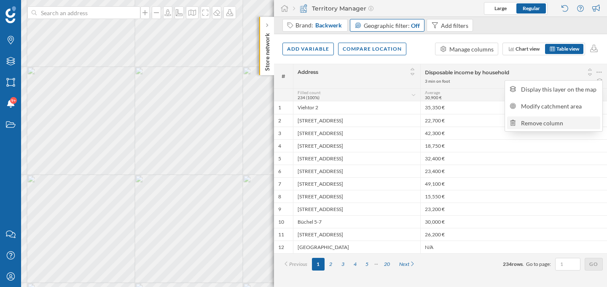
click at [546, 123] on div "Remove column" at bounding box center [559, 123] width 77 height 9
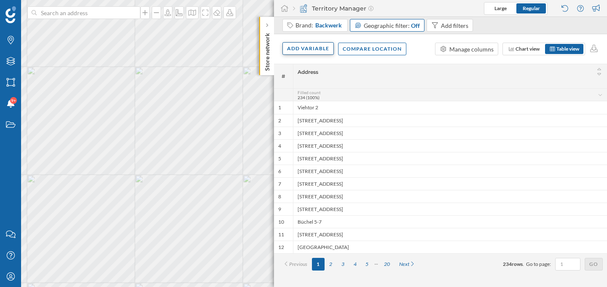
click at [315, 45] on div "Add variable" at bounding box center [308, 48] width 51 height 13
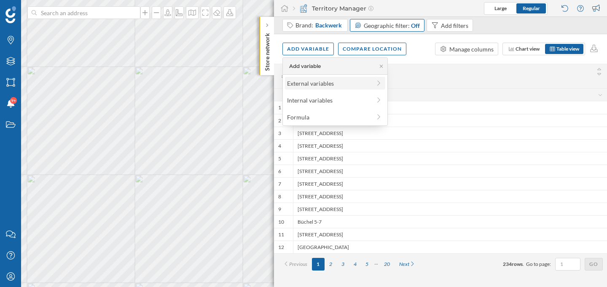
click at [324, 85] on div "External variables" at bounding box center [329, 83] width 84 height 9
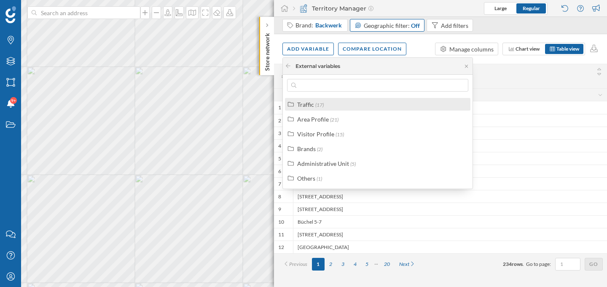
click at [334, 103] on div "Traffic (17)" at bounding box center [381, 104] width 168 height 9
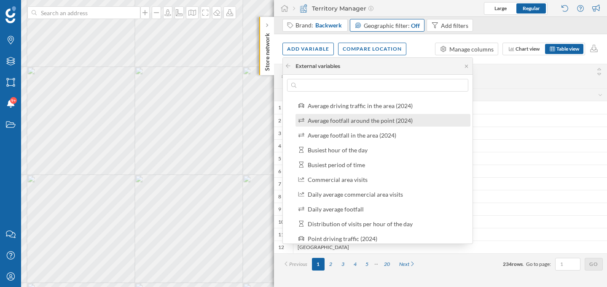
scroll to position [30, 0]
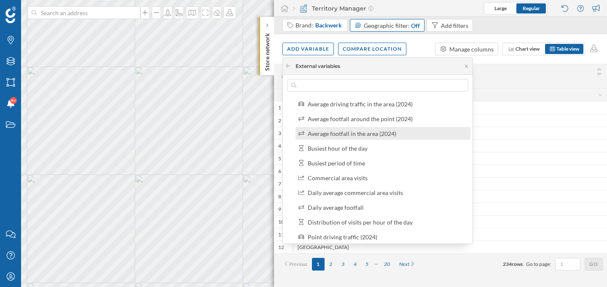
click at [370, 137] on label "Average footfall in the area (2024)" at bounding box center [352, 133] width 89 height 9
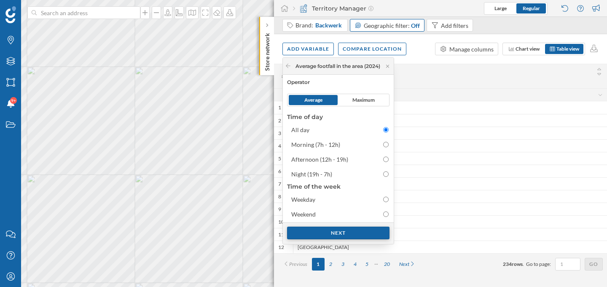
click at [353, 232] on div "Next" at bounding box center [338, 233] width 102 height 13
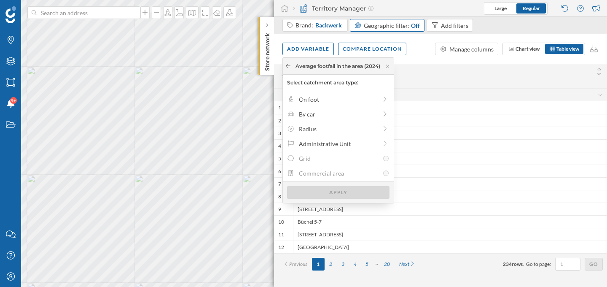
click at [291, 69] on div at bounding box center [288, 66] width 6 height 8
click at [291, 64] on icon at bounding box center [288, 65] width 6 height 5
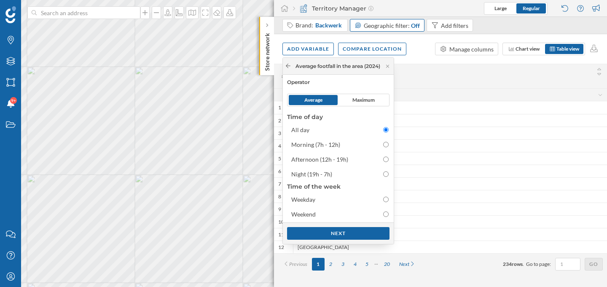
click at [288, 67] on icon at bounding box center [288, 65] width 6 height 5
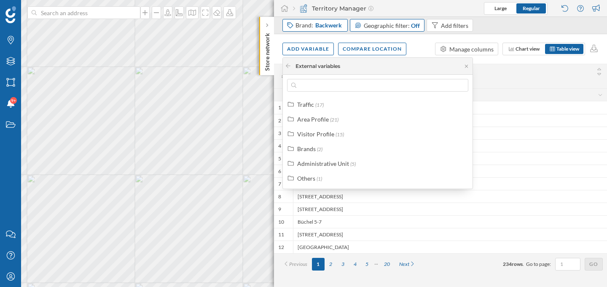
click at [312, 24] on div "Brand: Backwerk" at bounding box center [320, 25] width 48 height 8
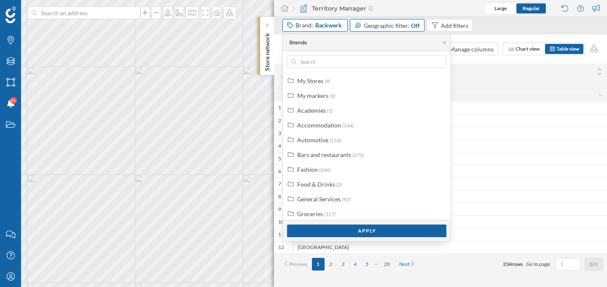
click at [311, 27] on div "Brand: Backwerk" at bounding box center [320, 25] width 48 height 8
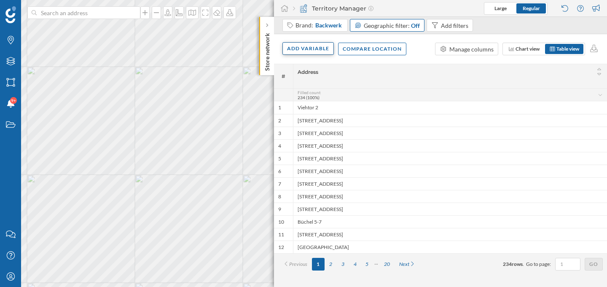
click at [317, 51] on div "Add variable" at bounding box center [308, 48] width 51 height 13
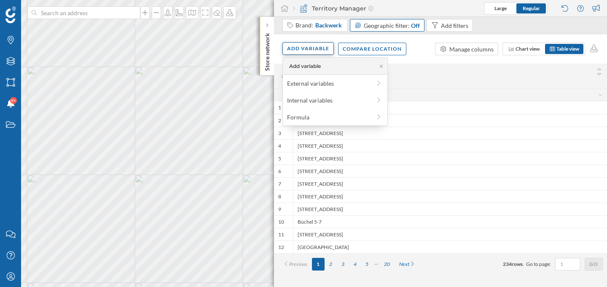
click at [306, 49] on div "Add variable" at bounding box center [308, 48] width 51 height 13
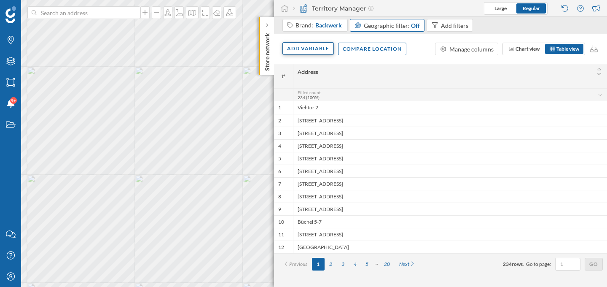
click at [307, 50] on div "Add variable" at bounding box center [308, 48] width 51 height 13
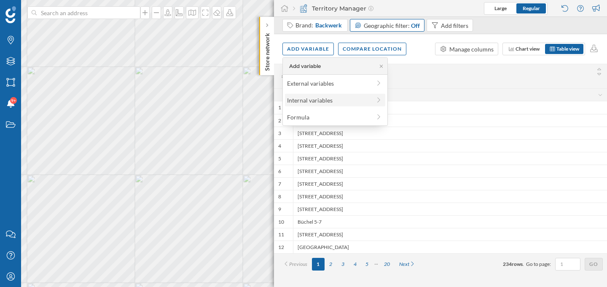
click at [314, 102] on div "Internal variables" at bounding box center [329, 100] width 84 height 9
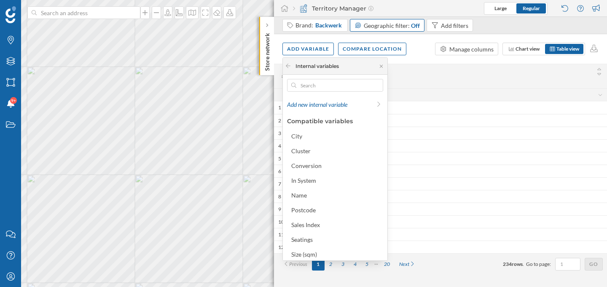
click at [296, 67] on div "Internal variables" at bounding box center [317, 66] width 43 height 8
click at [290, 66] on icon at bounding box center [288, 65] width 6 height 5
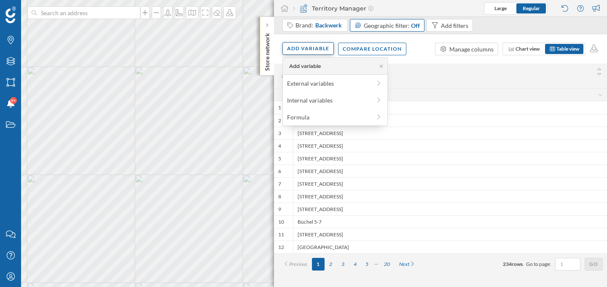
click at [299, 48] on div "Add variable" at bounding box center [308, 48] width 51 height 13
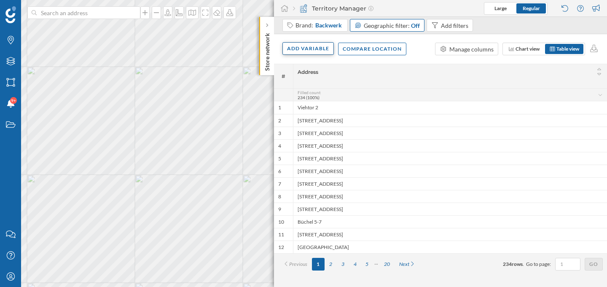
click at [299, 48] on div "Add variable" at bounding box center [308, 48] width 51 height 13
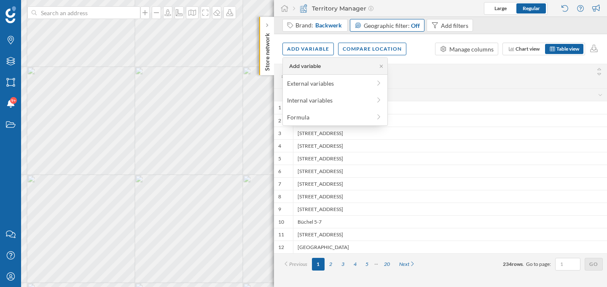
click at [422, 67] on div "Address" at bounding box center [450, 71] width 305 height 11
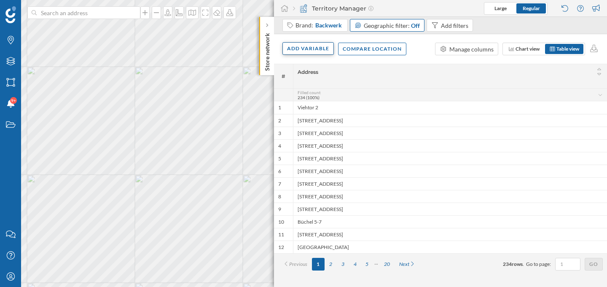
click at [314, 51] on div "Add variable" at bounding box center [308, 48] width 51 height 13
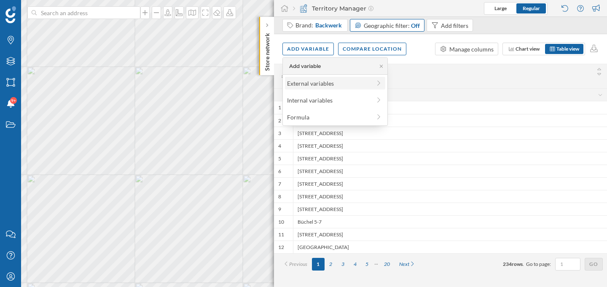
click at [317, 86] on div "External variables" at bounding box center [329, 83] width 84 height 9
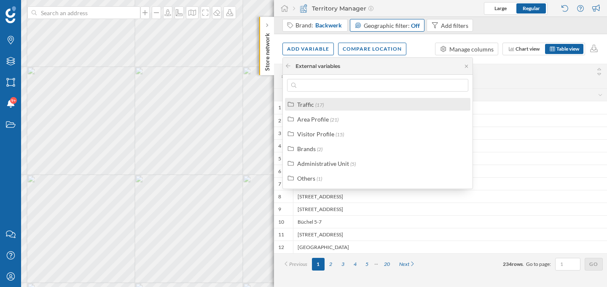
click at [327, 107] on div "Traffic (17)" at bounding box center [381, 104] width 168 height 9
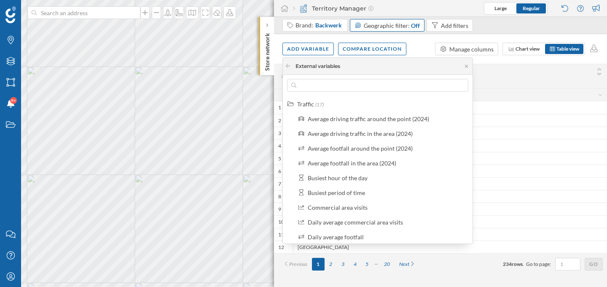
scroll to position [0, 0]
click at [388, 154] on div "Average footfall around the point (2024)" at bounding box center [383, 148] width 175 height 13
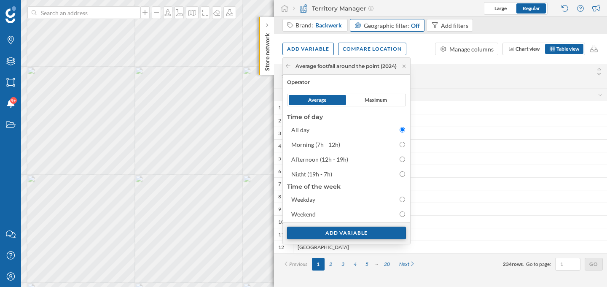
click at [343, 231] on div "Add variable" at bounding box center [346, 233] width 119 height 13
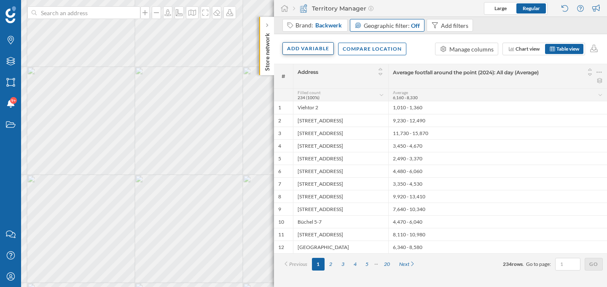
click at [318, 49] on div "Add variable" at bounding box center [308, 48] width 51 height 13
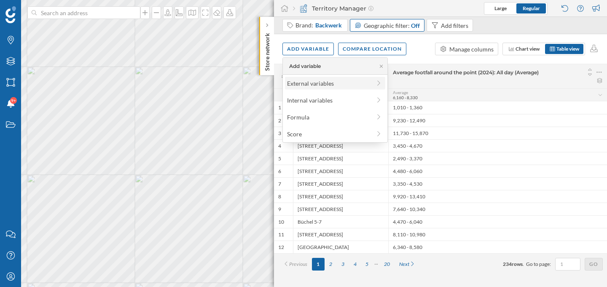
click at [316, 86] on div "External variables" at bounding box center [329, 83] width 84 height 9
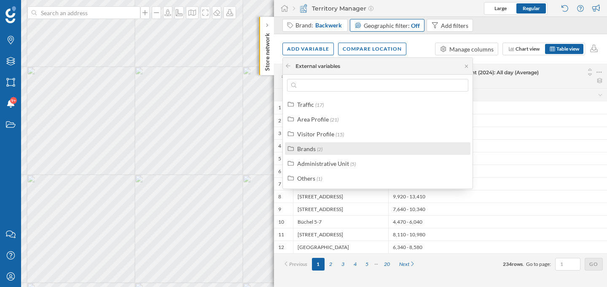
click at [327, 146] on div "Brands (2)" at bounding box center [381, 148] width 168 height 9
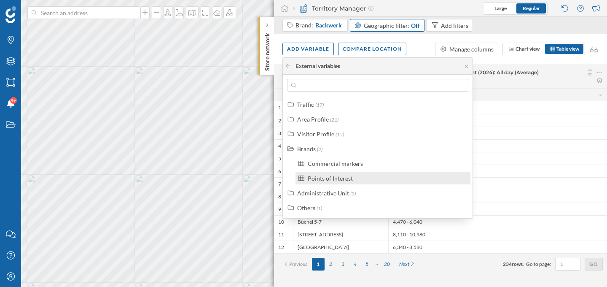
click at [343, 182] on label "Points of Interest" at bounding box center [330, 178] width 45 height 9
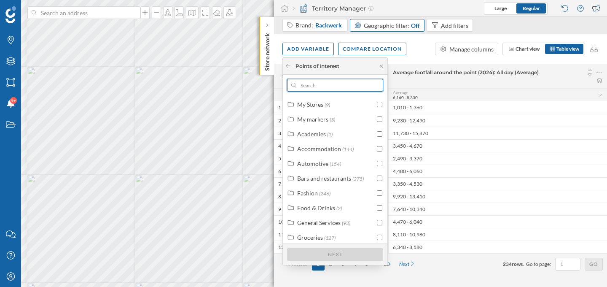
click at [345, 86] on input "text" at bounding box center [336, 85] width 78 height 13
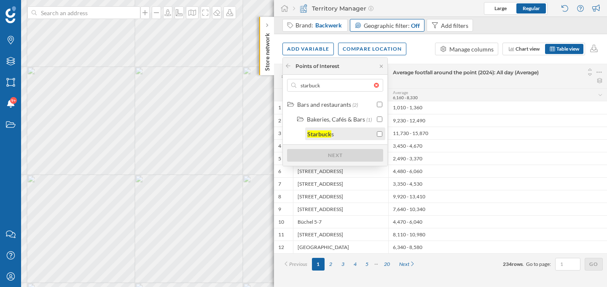
click at [380, 134] on input "checkbox" at bounding box center [379, 133] width 5 height 5
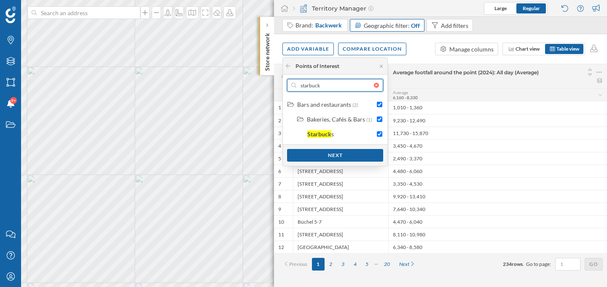
click at [339, 88] on input "starbuck" at bounding box center [336, 85] width 78 height 13
type input "le"
checkbox input "false"
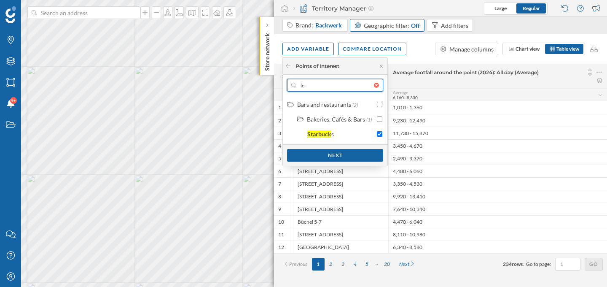
checkbox input "false"
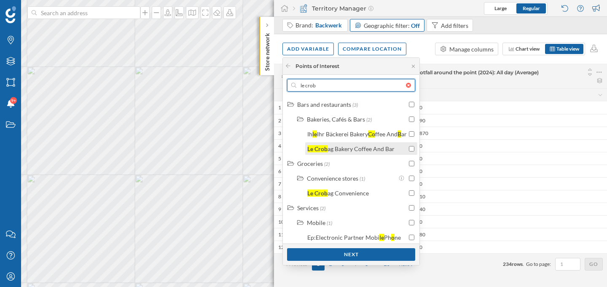
type input "le crob"
click at [367, 150] on div "ag Bakery Coffee And Bar" at bounding box center [361, 148] width 67 height 7
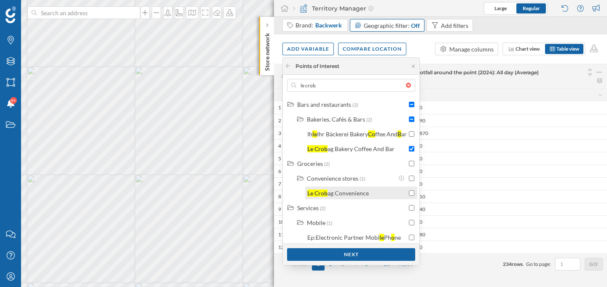
click at [414, 192] on input "checkbox" at bounding box center [411, 192] width 5 height 5
click at [386, 254] on div "Next" at bounding box center [351, 254] width 128 height 13
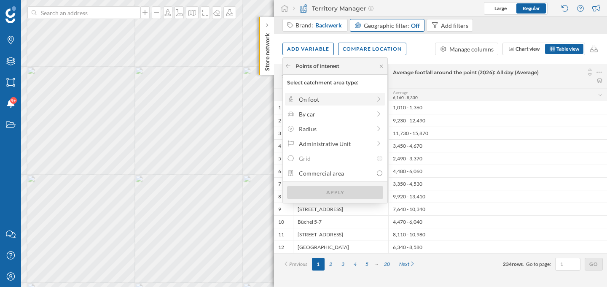
click at [377, 99] on icon at bounding box center [379, 99] width 8 height 6
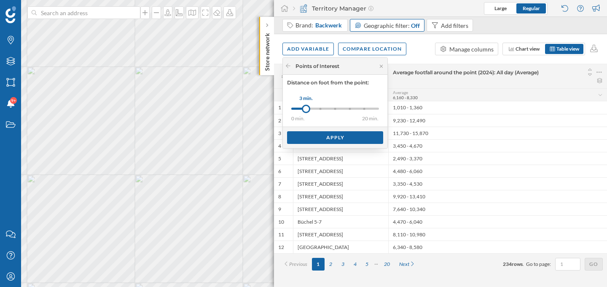
click at [332, 109] on div "0 min. 3 min. 5 min. 8 min. 10 min. 15 min. 20 min." at bounding box center [335, 109] width 88 height 2
click at [347, 109] on div "0 min. 3 min. 5 min. 8 min. 10 min. 15 min. 20 min." at bounding box center [335, 109] width 88 height 2
click at [312, 137] on div "Apply" at bounding box center [335, 137] width 96 height 13
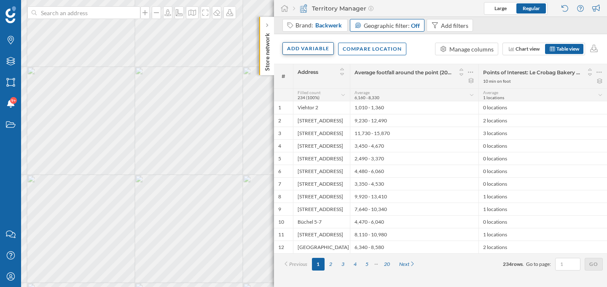
click at [302, 50] on div "Add variable" at bounding box center [308, 48] width 51 height 13
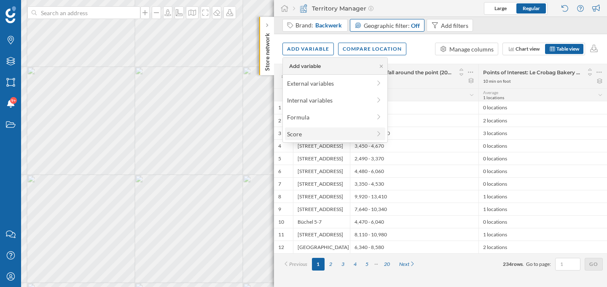
click at [294, 139] on div "Score" at bounding box center [335, 133] width 100 height 13
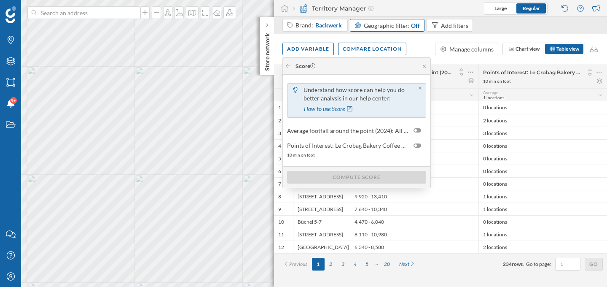
click at [415, 47] on div "Add variable Compare location Manage columns Chart view Table view" at bounding box center [440, 49] width 333 height 30
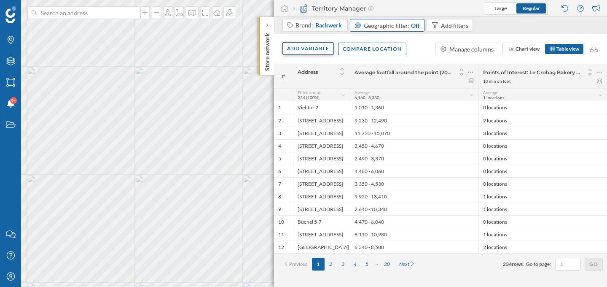
click at [314, 52] on div "Add variable" at bounding box center [308, 48] width 51 height 13
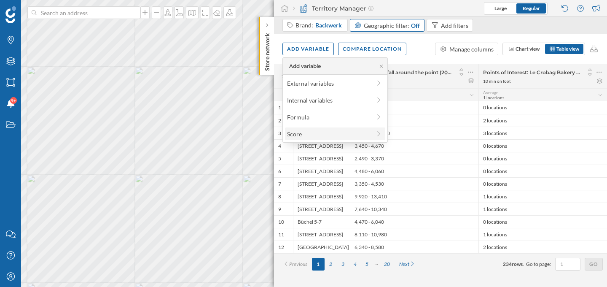
click at [302, 131] on div "Score" at bounding box center [329, 133] width 84 height 9
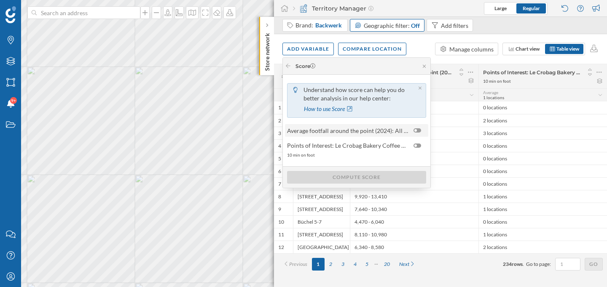
click at [418, 131] on div at bounding box center [418, 130] width 8 height 4
click at [0, 0] on input "checkbox" at bounding box center [0, 0] width 0 height 0
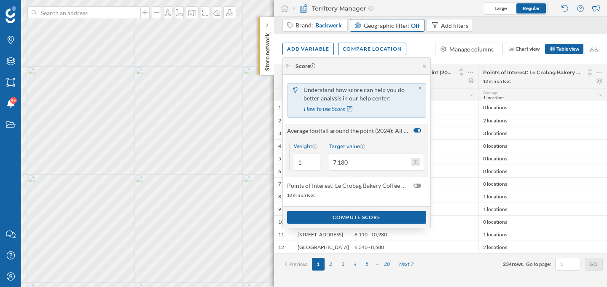
click at [416, 162] on button "Target value 7,180" at bounding box center [416, 162] width 8 height 8
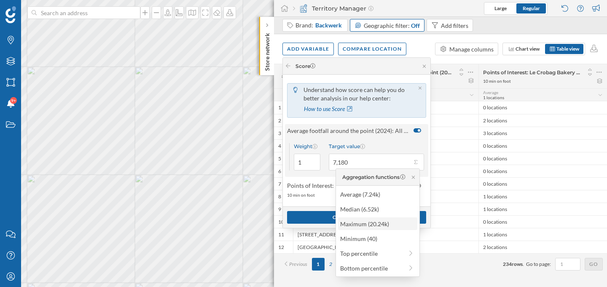
click at [392, 223] on div "Maximum (20.24k)" at bounding box center [377, 223] width 74 height 9
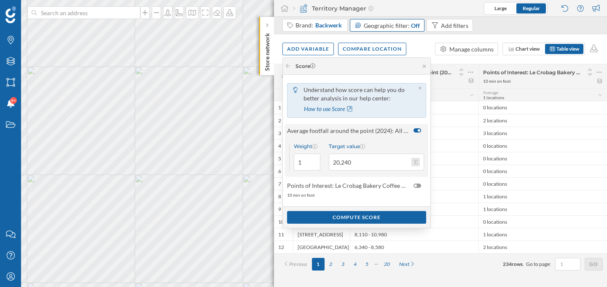
click at [416, 162] on button "Target value 20,240" at bounding box center [416, 162] width 8 height 8
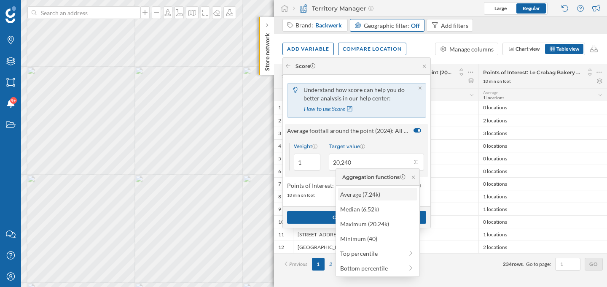
click at [388, 193] on div "Average (7.24k)" at bounding box center [377, 194] width 74 height 9
type input "7,240"
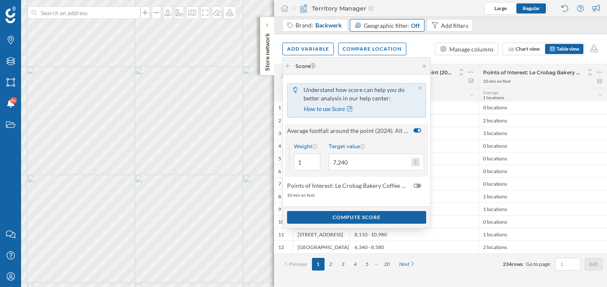
click at [414, 161] on button "Target value 7,240" at bounding box center [416, 162] width 8 height 8
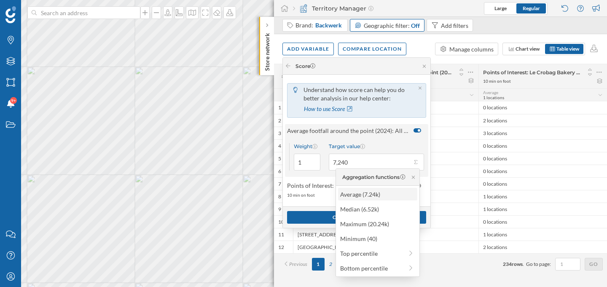
click at [389, 190] on div "Average (7.24k)" at bounding box center [377, 194] width 74 height 9
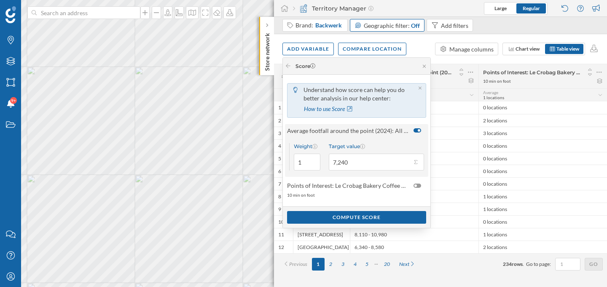
click at [413, 119] on div "Understand how score can help you do better analysis in our help center: How to…" at bounding box center [357, 100] width 148 height 43
click at [376, 197] on div "10 min on foot" at bounding box center [356, 195] width 138 height 6
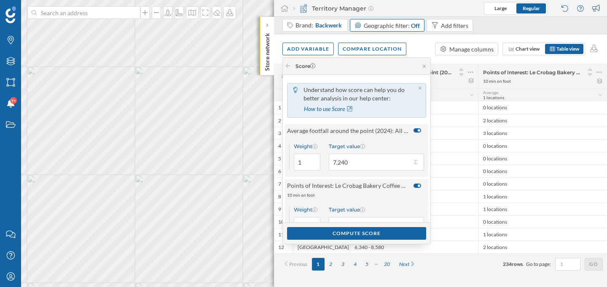
scroll to position [11, 0]
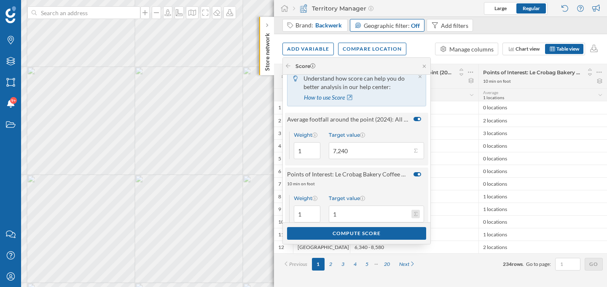
click at [415, 214] on button "Target value 1" at bounding box center [416, 214] width 8 height 8
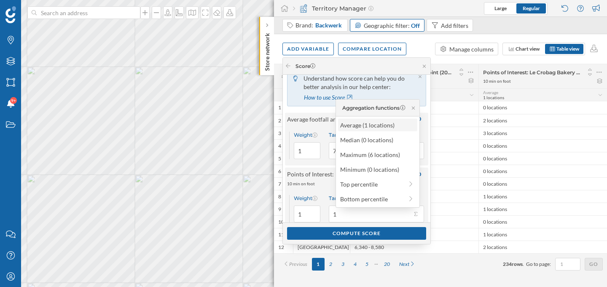
click at [396, 130] on div "Average (1 locations)" at bounding box center [377, 125] width 79 height 13
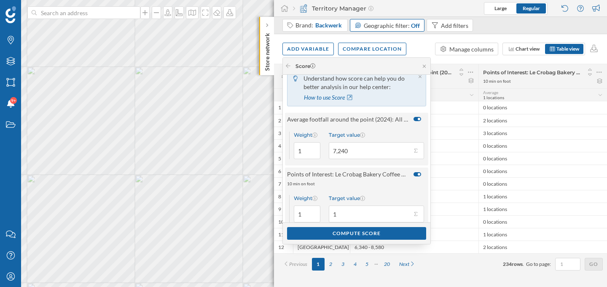
click at [394, 196] on div "Target value" at bounding box center [376, 198] width 95 height 6
click at [394, 205] on input "1" at bounding box center [370, 213] width 83 height 17
click at [380, 233] on div "Compute score" at bounding box center [356, 233] width 139 height 13
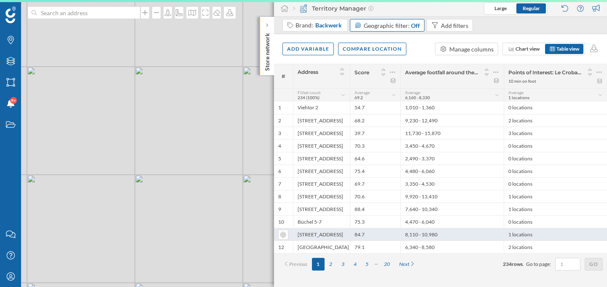
scroll to position [0, 0]
